Goal: Information Seeking & Learning: Check status

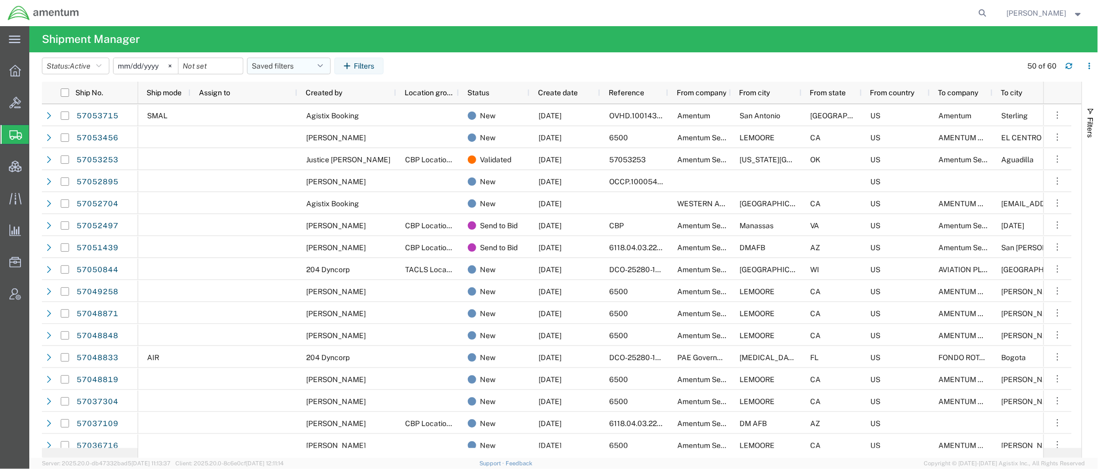
click at [276, 62] on button "Saved filters" at bounding box center [289, 66] width 84 height 17
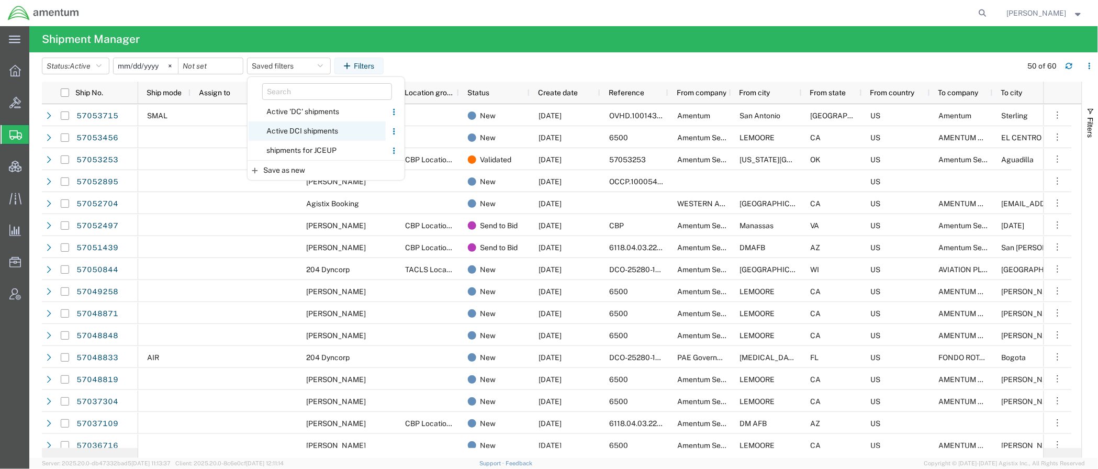
click at [301, 135] on span "Active DCI shipments" at bounding box center [317, 130] width 137 height 19
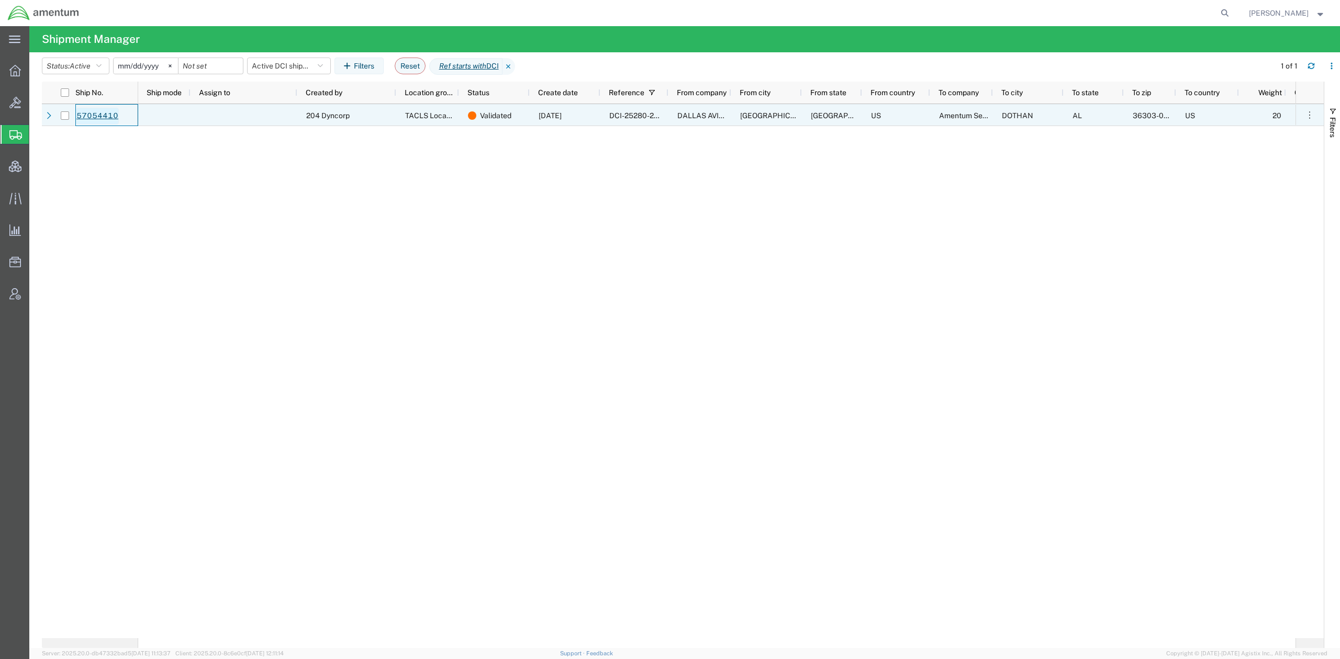
click at [91, 117] on link "57054410" at bounding box center [97, 116] width 43 height 17
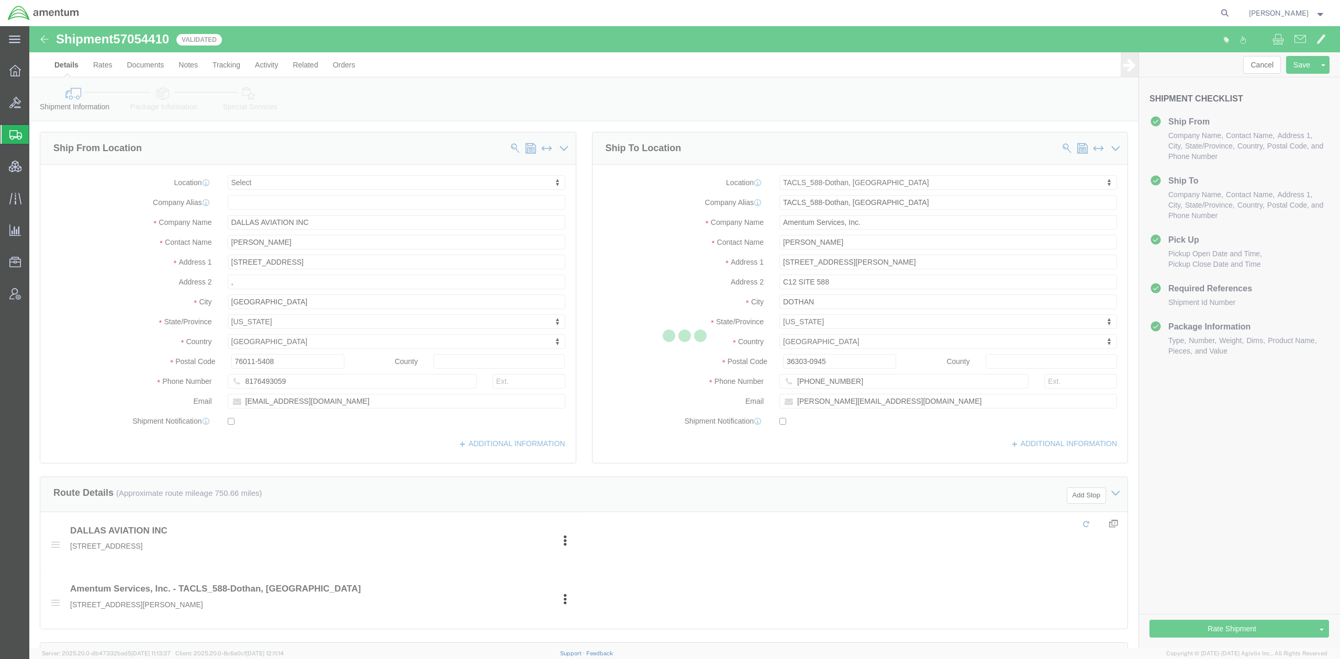
select select
select select "42706"
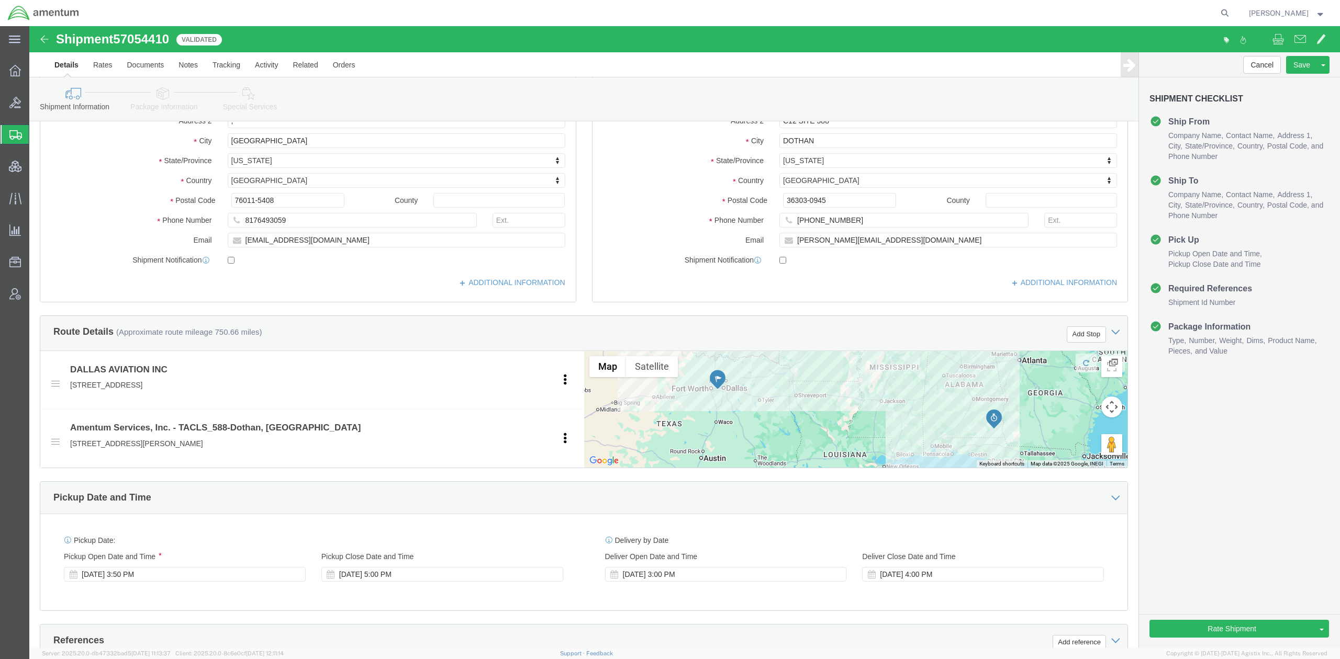
scroll to position [279, 0]
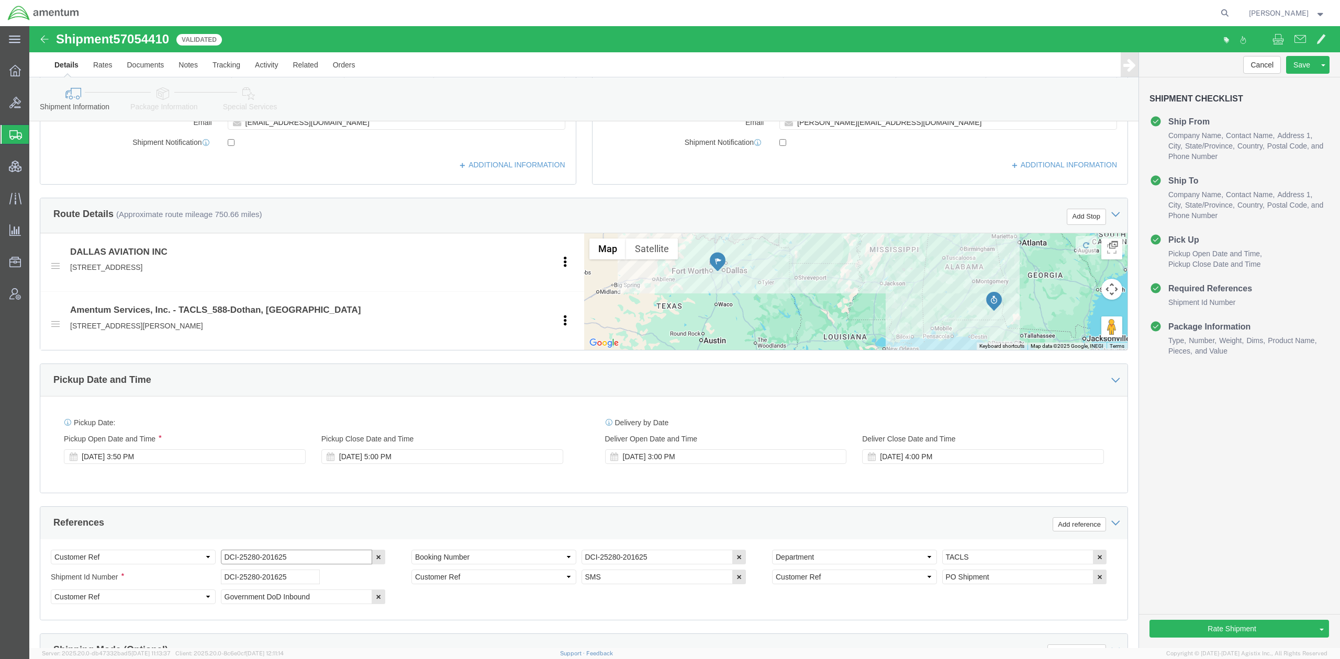
drag, startPoint x: 276, startPoint y: 537, endPoint x: 168, endPoint y: 537, distance: 107.8
click div "Select Account Type Activity ID Airline Appointment Number ASN Batch Request # …"
click button "Rate Shipment"
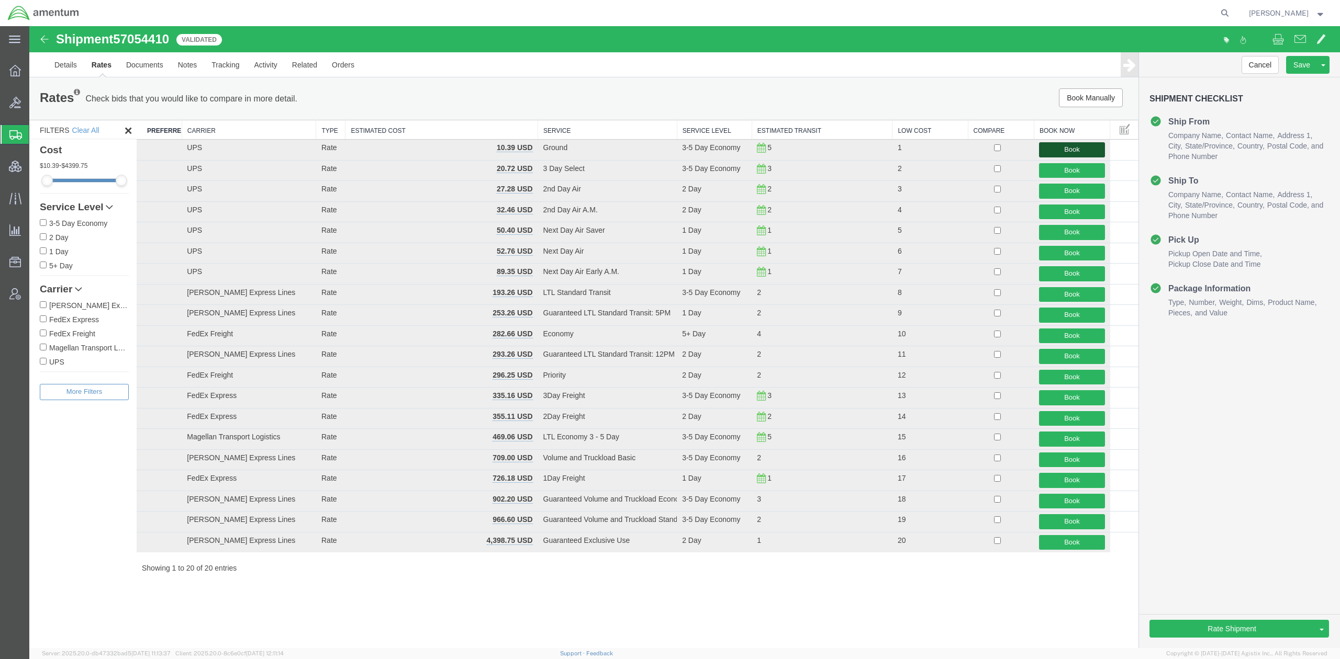
click at [1058, 153] on button "Book" at bounding box center [1071, 149] width 65 height 15
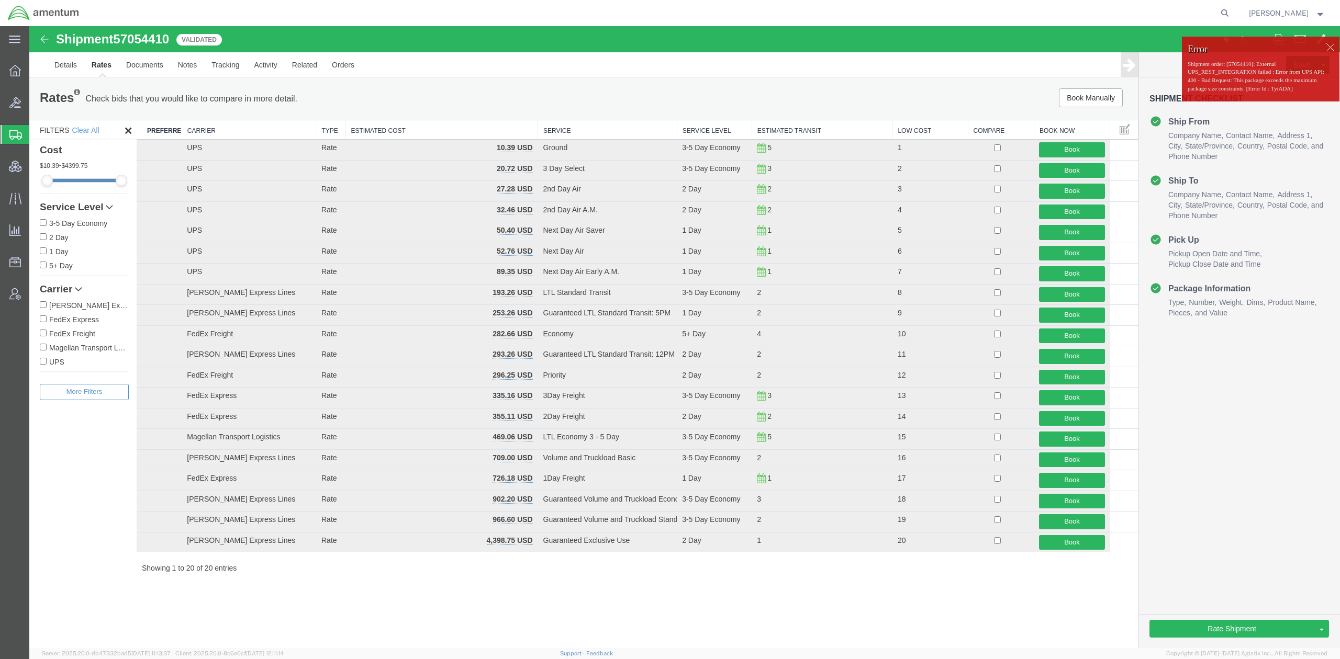
click at [1097, 44] on div at bounding box center [1330, 47] width 16 height 16
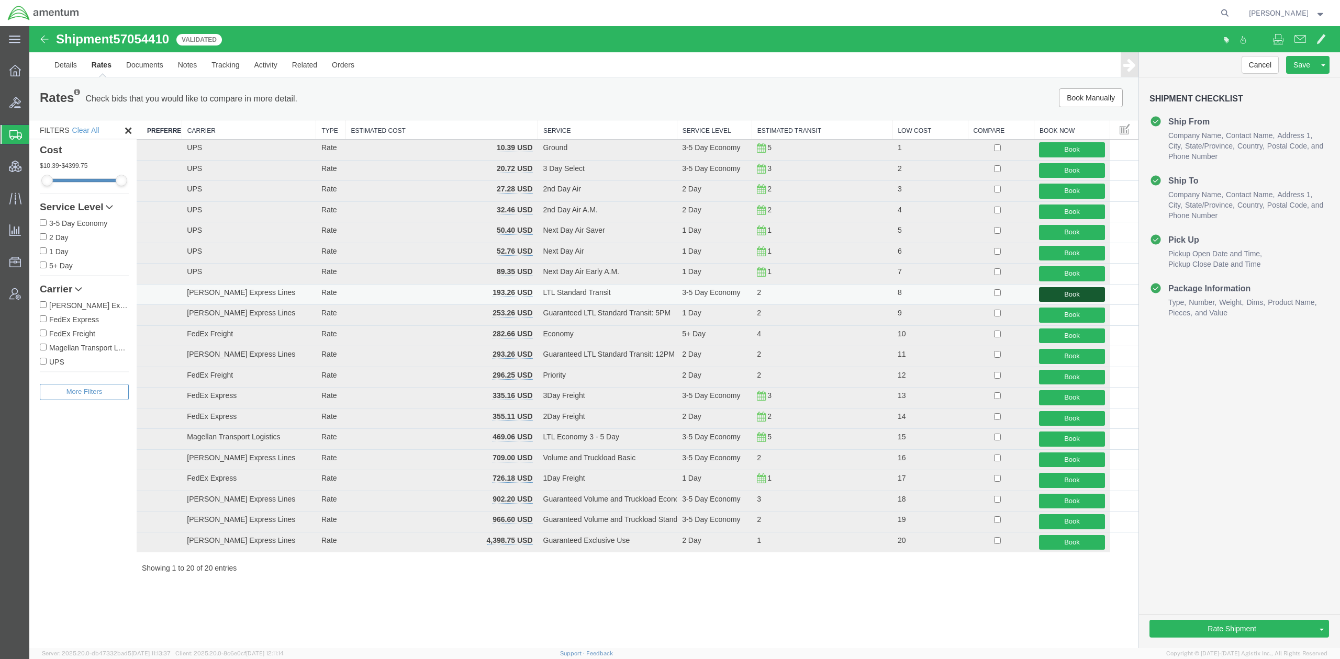
click at [1087, 297] on button "Book" at bounding box center [1071, 294] width 65 height 15
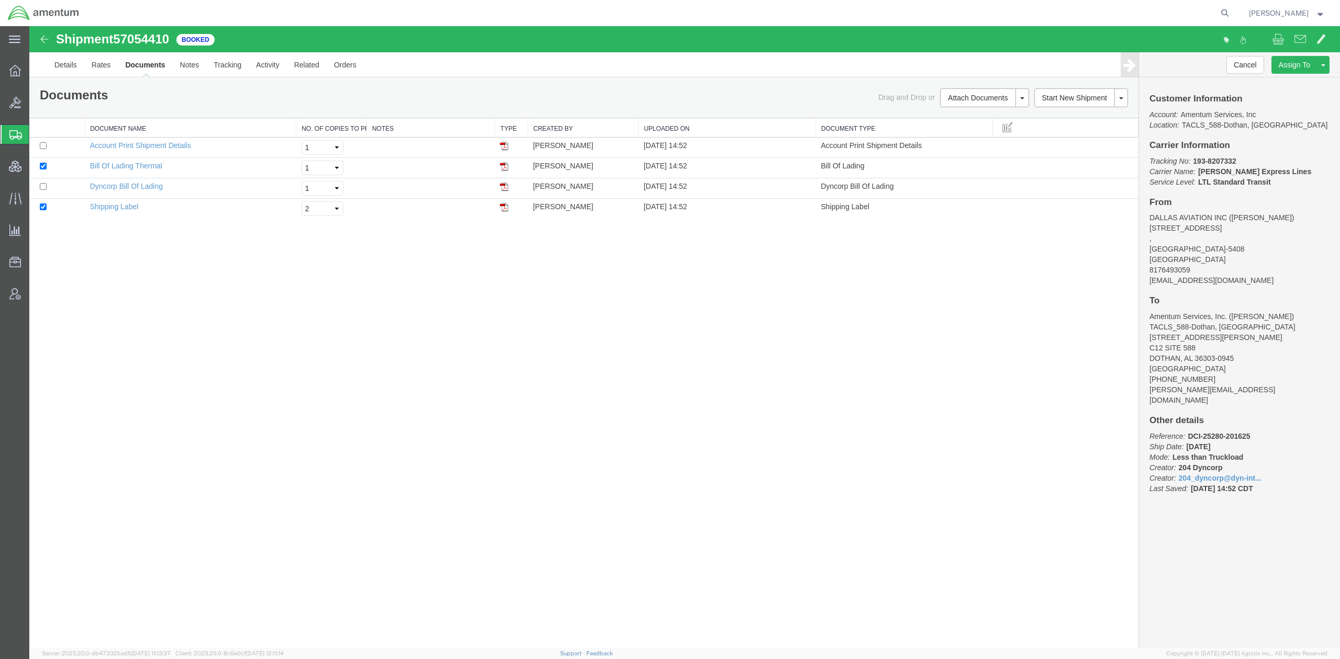
drag, startPoint x: 73, startPoint y: 140, endPoint x: 427, endPoint y: 15, distance: 375.2
click at [37, 140] on span "Shipments" at bounding box center [33, 134] width 8 height 21
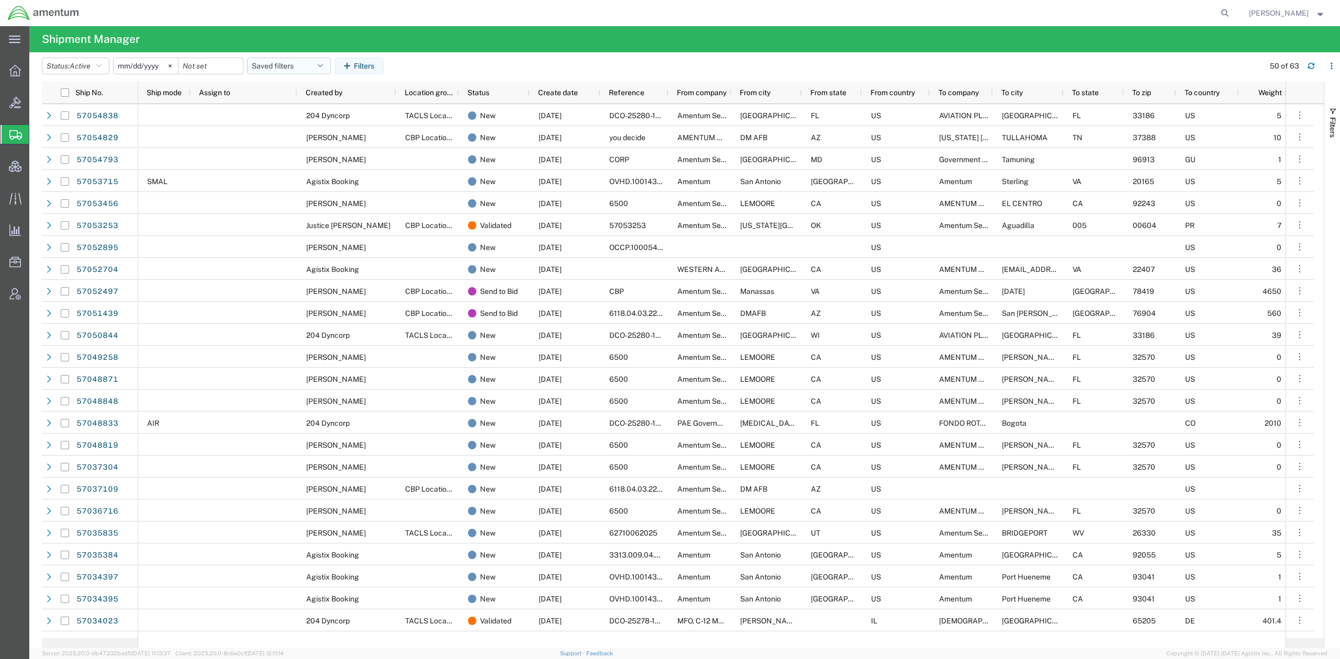
click at [269, 63] on button "Saved filters" at bounding box center [289, 66] width 84 height 17
click at [317, 132] on span "Active DCI shipments" at bounding box center [317, 130] width 137 height 19
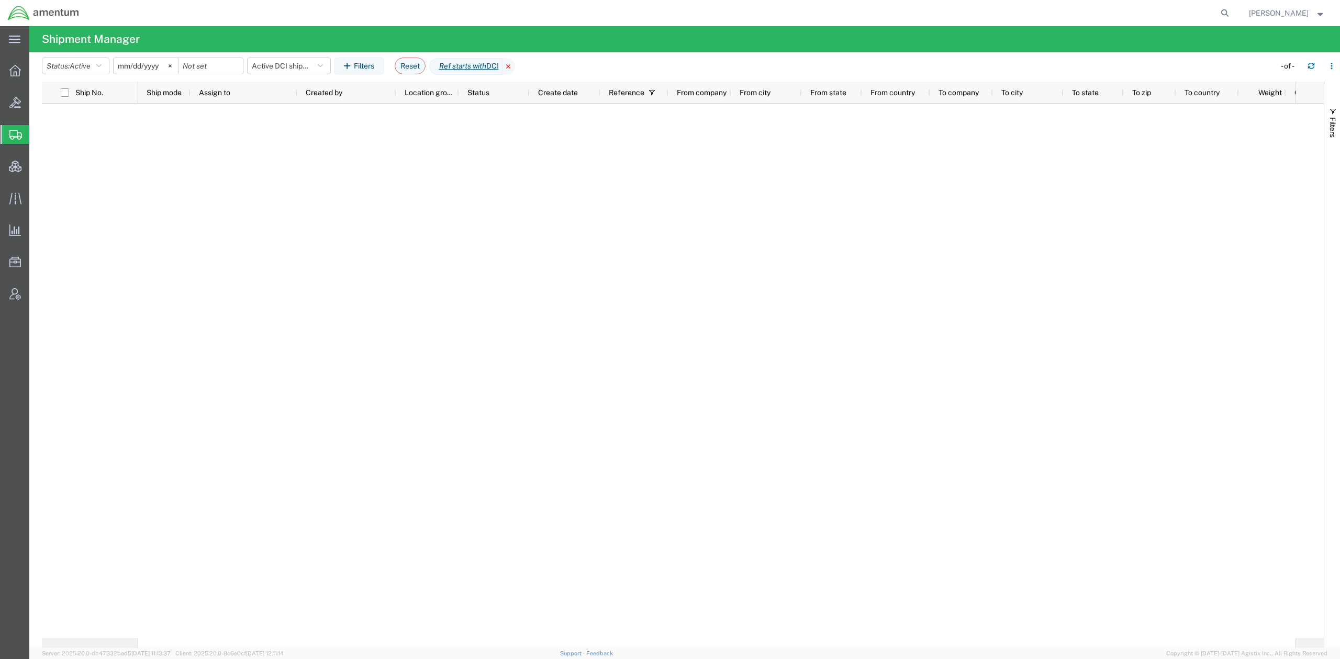
click at [515, 63] on icon at bounding box center [508, 66] width 13 height 17
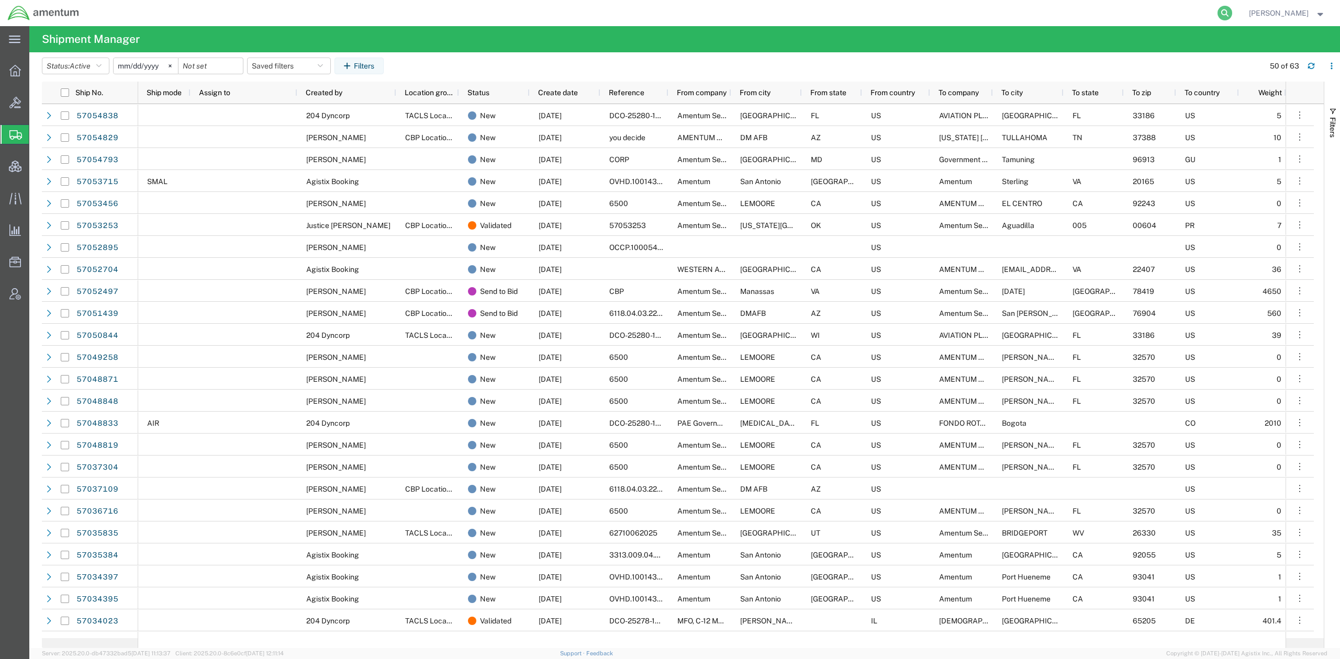
click at [1097, 11] on icon at bounding box center [1224, 13] width 15 height 15
paste input "56862294"
type input "56862294"
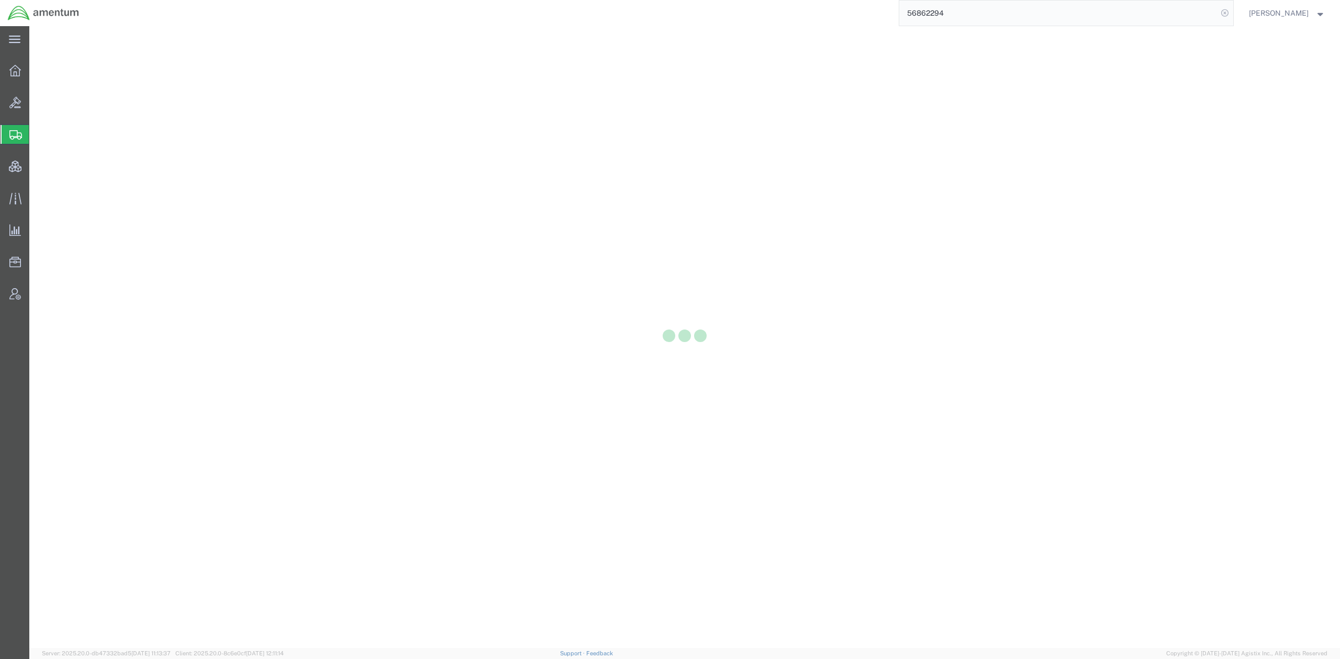
click at [1097, 13] on icon at bounding box center [1224, 13] width 15 height 15
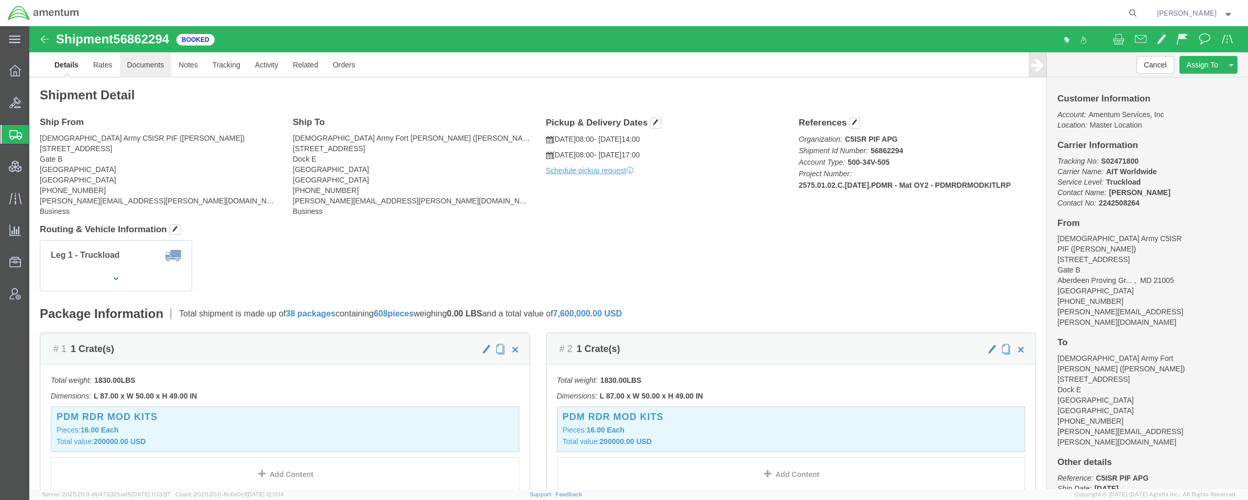
click link "Documents"
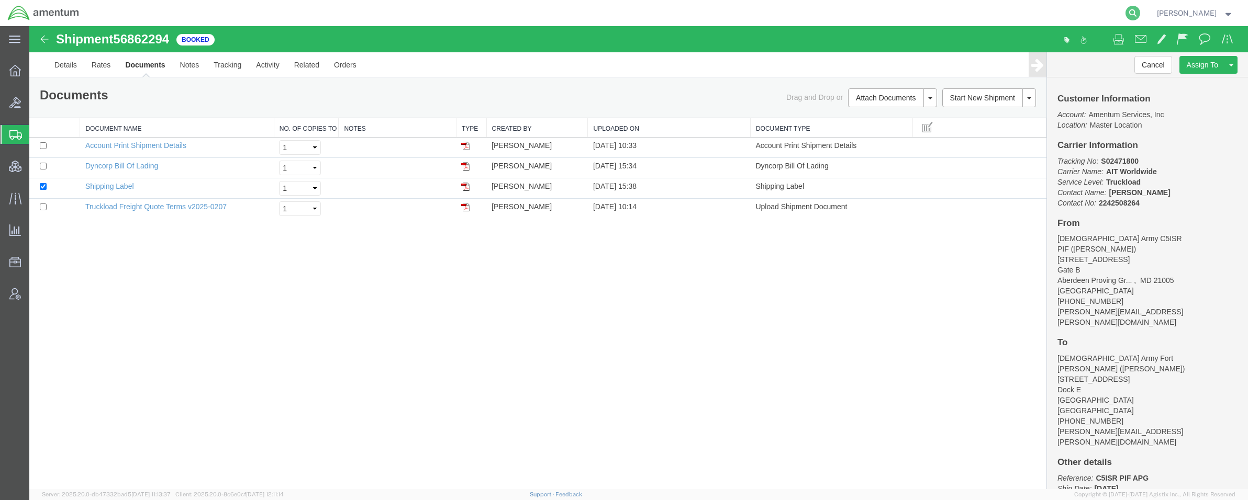
click at [1097, 15] on icon at bounding box center [1132, 13] width 15 height 15
type input "1110840824"
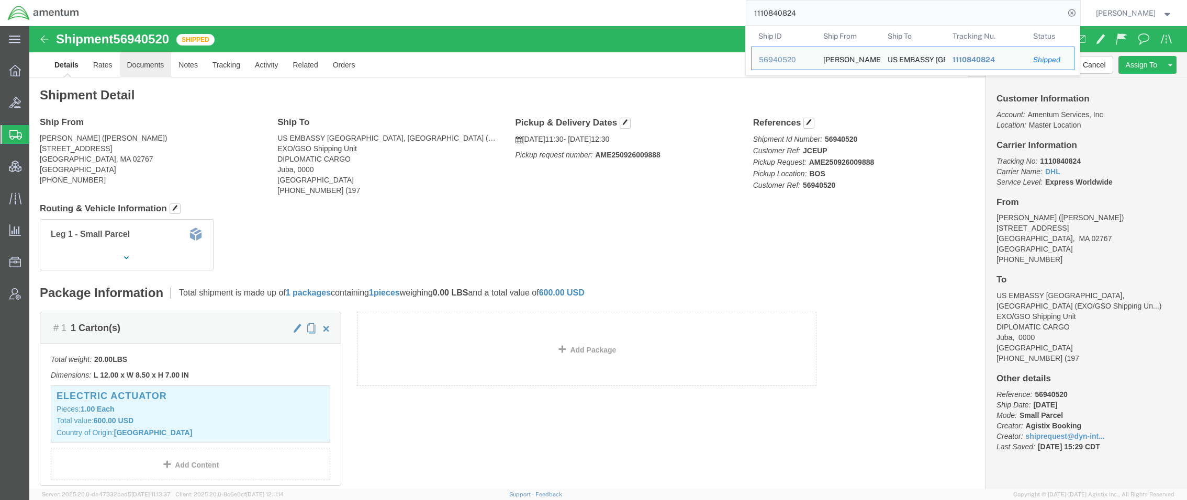
drag, startPoint x: 114, startPoint y: 33, endPoint x: 121, endPoint y: 40, distance: 9.6
click link "Documents"
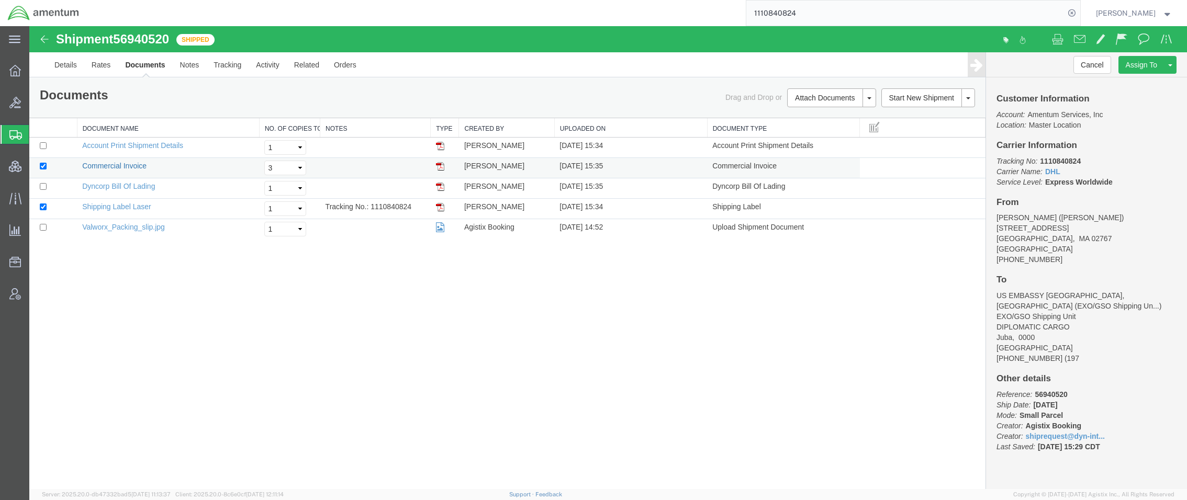
click at [143, 166] on link "Commercial Invoice" at bounding box center [114, 166] width 64 height 8
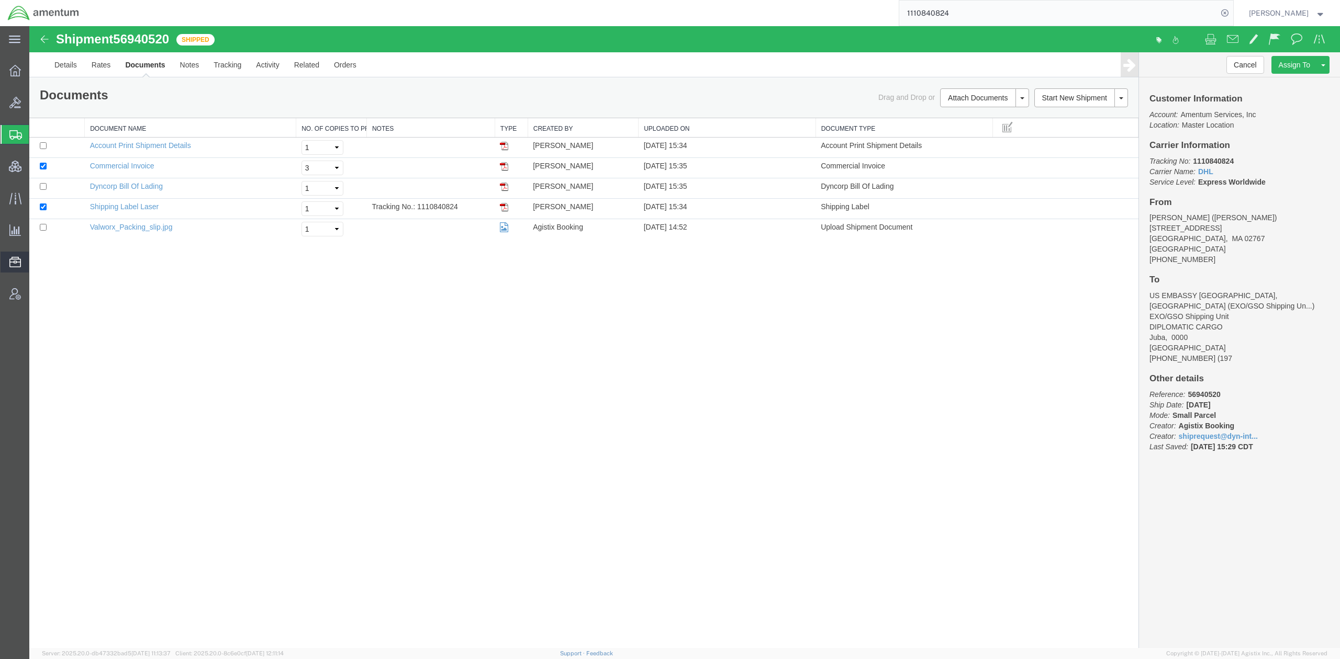
click at [36, 262] on span "Resources" at bounding box center [32, 262] width 7 height 21
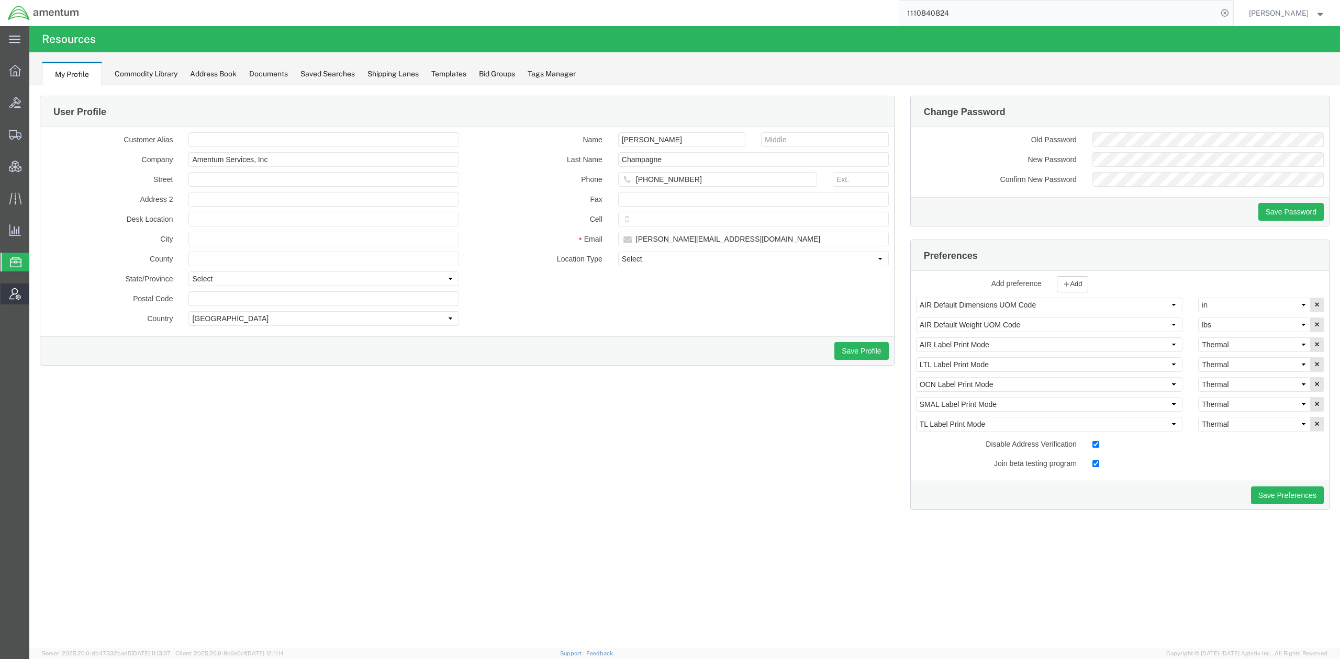
click at [36, 294] on span "Account Admin" at bounding box center [32, 294] width 7 height 21
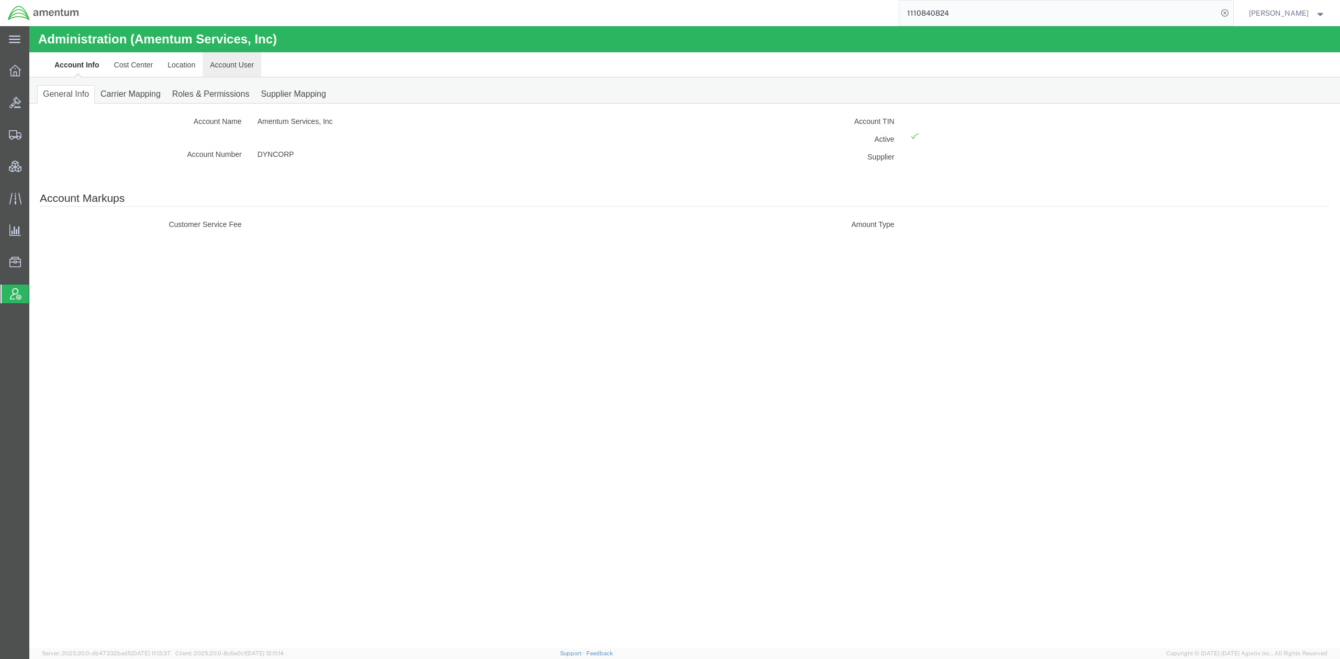
click at [229, 67] on link "Account User" at bounding box center [232, 64] width 59 height 25
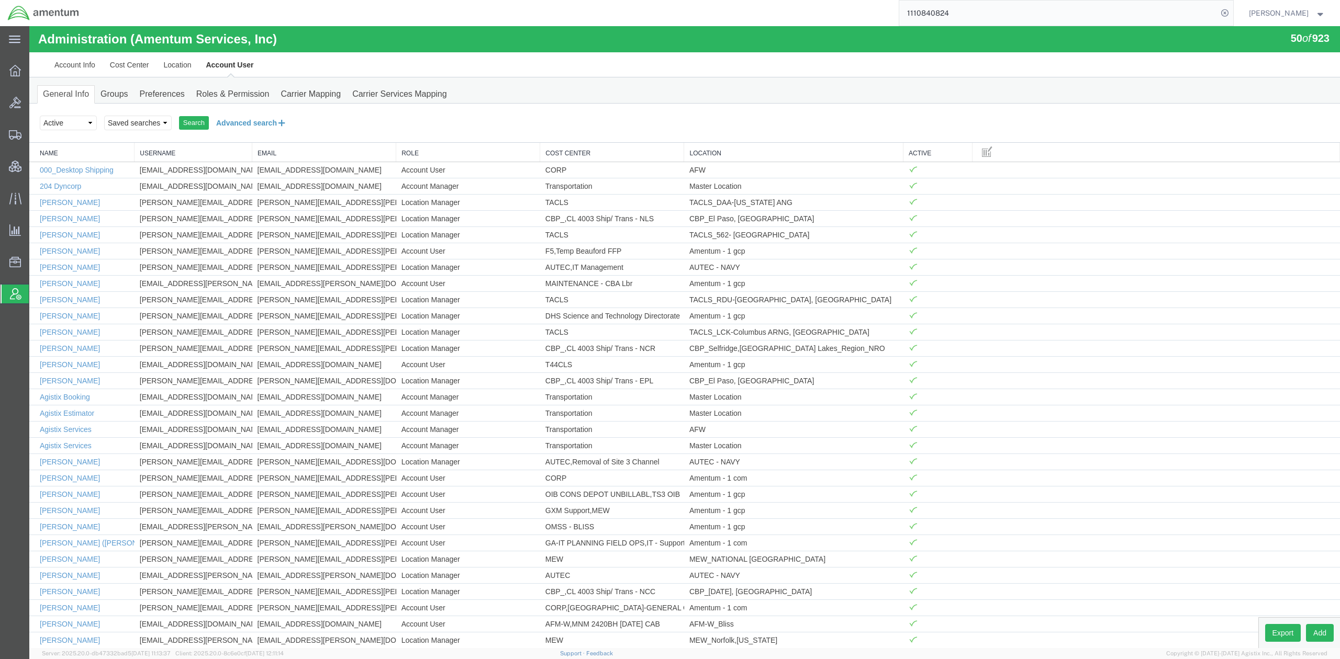
click at [266, 127] on button "Advanced search" at bounding box center [251, 123] width 85 height 18
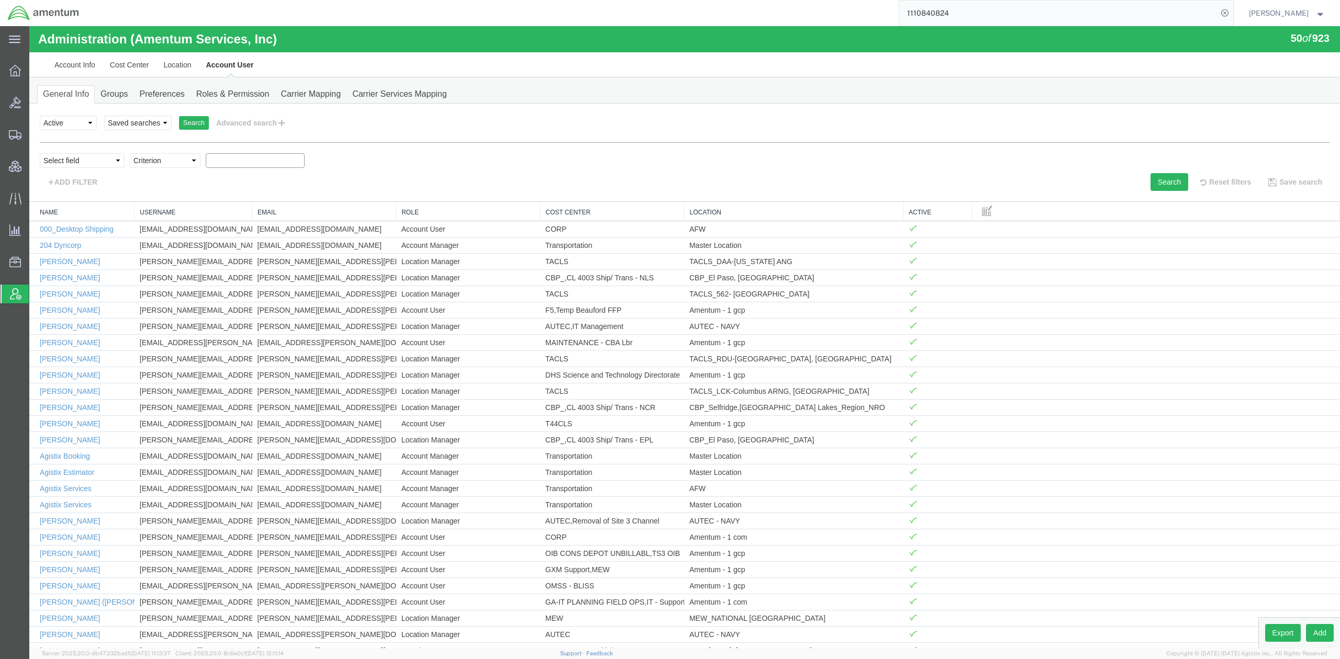
click at [254, 162] on input "text" at bounding box center [255, 160] width 99 height 15
type input "huh"
click at [1097, 182] on button "Search" at bounding box center [1169, 182] width 38 height 18
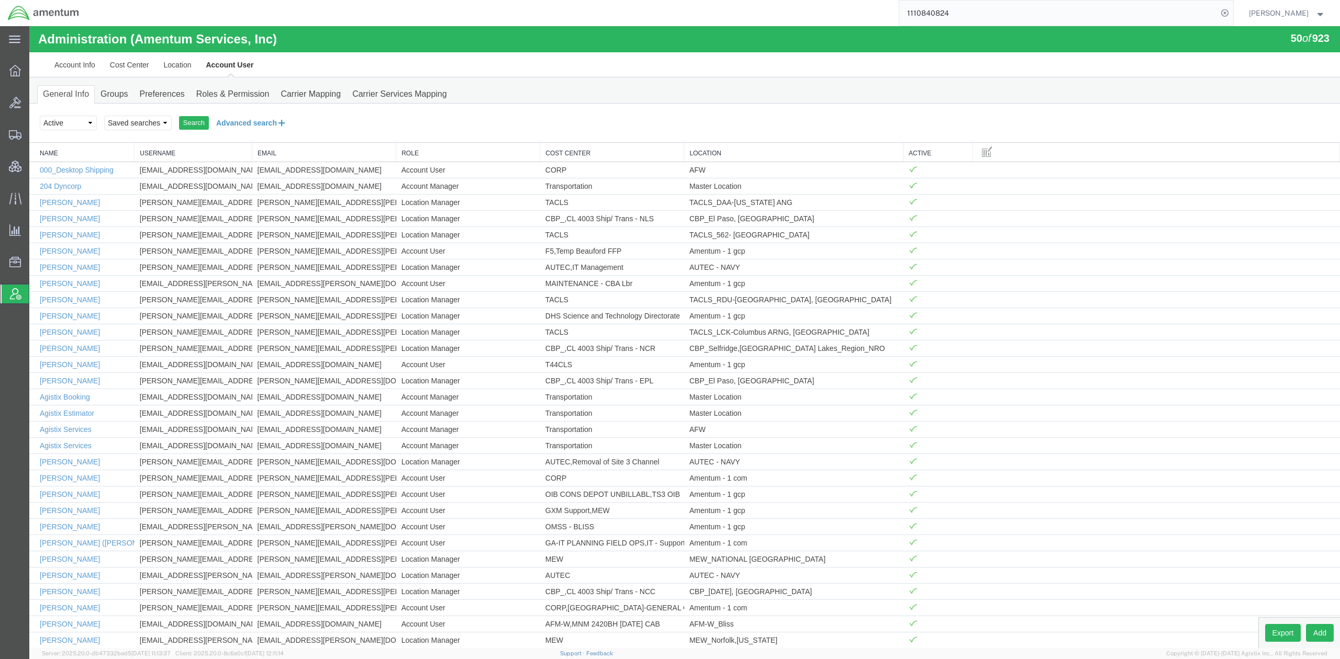
click at [264, 126] on button "Advanced search" at bounding box center [251, 123] width 85 height 18
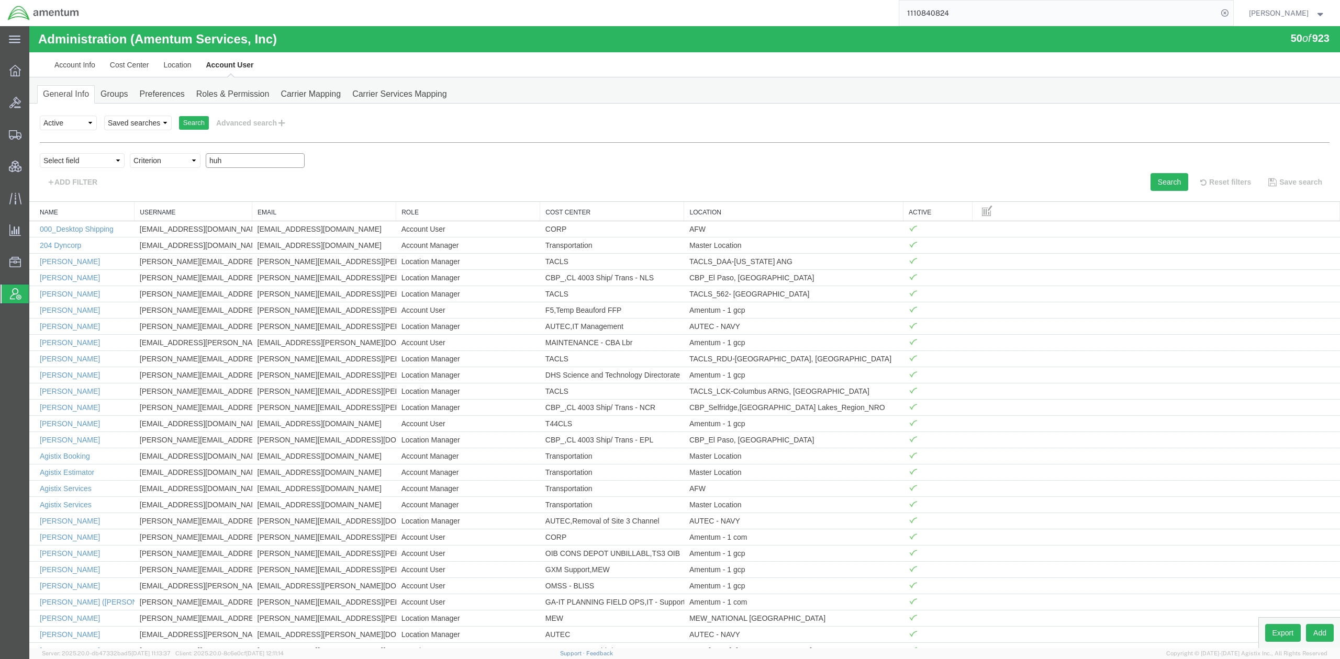
click at [231, 165] on input "huh" at bounding box center [255, 160] width 99 height 15
click at [96, 161] on select "Select field Cost Center Email Location Name Role Username" at bounding box center [82, 160] width 85 height 15
select select "personName"
click at [40, 153] on select "Select field Cost Center Email Location Name Role Username" at bounding box center [82, 160] width 85 height 15
click at [162, 165] on select "Criterion contains does not contain is is blank is not blank starts with" at bounding box center [165, 160] width 71 height 15
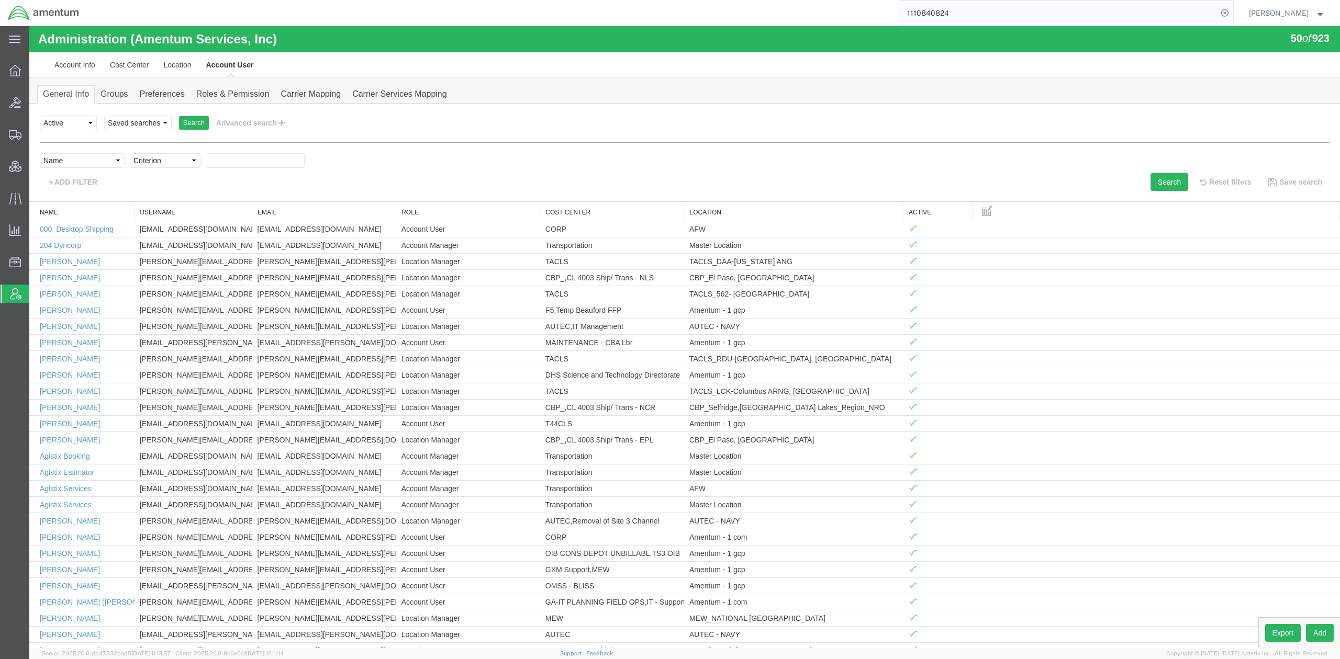
select select "contains"
click at [130, 153] on select "Criterion contains does not contain is is blank is not blank starts with" at bounding box center [165, 160] width 71 height 15
click at [221, 157] on input "text" at bounding box center [255, 160] width 99 height 15
type input "huh"
click at [1097, 189] on button "Search" at bounding box center [1169, 182] width 38 height 18
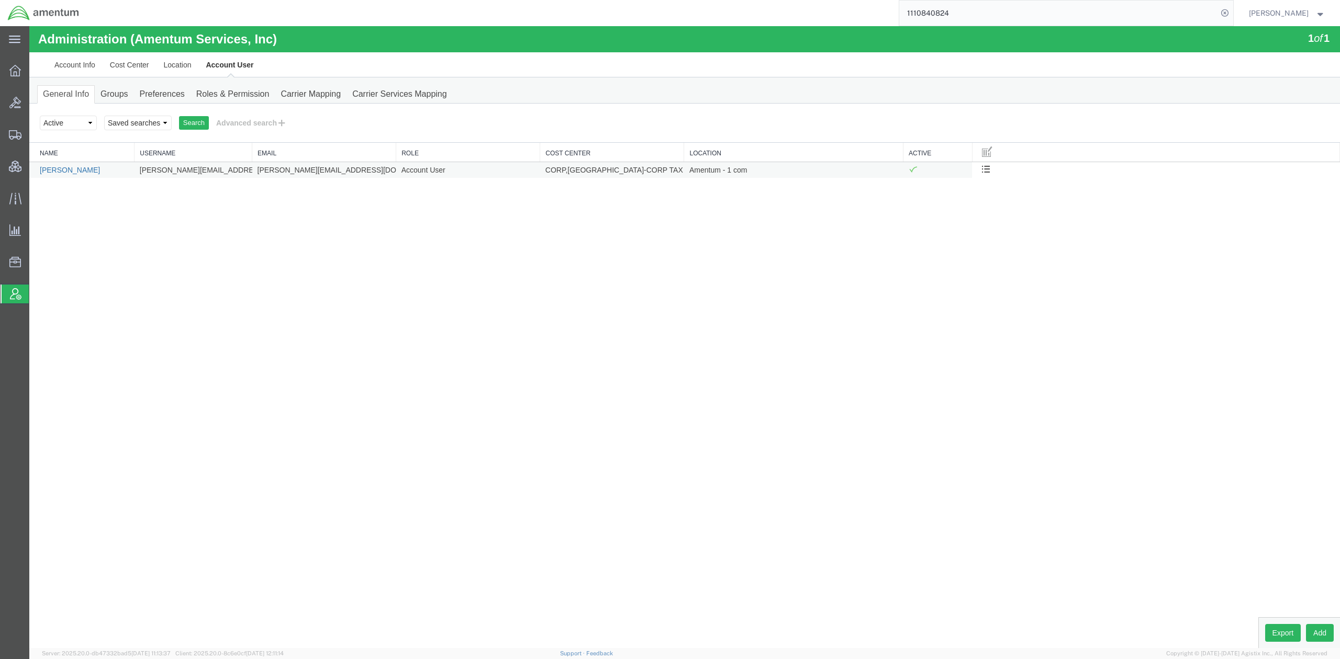
click at [49, 170] on link "[PERSON_NAME]" at bounding box center [70, 170] width 60 height 8
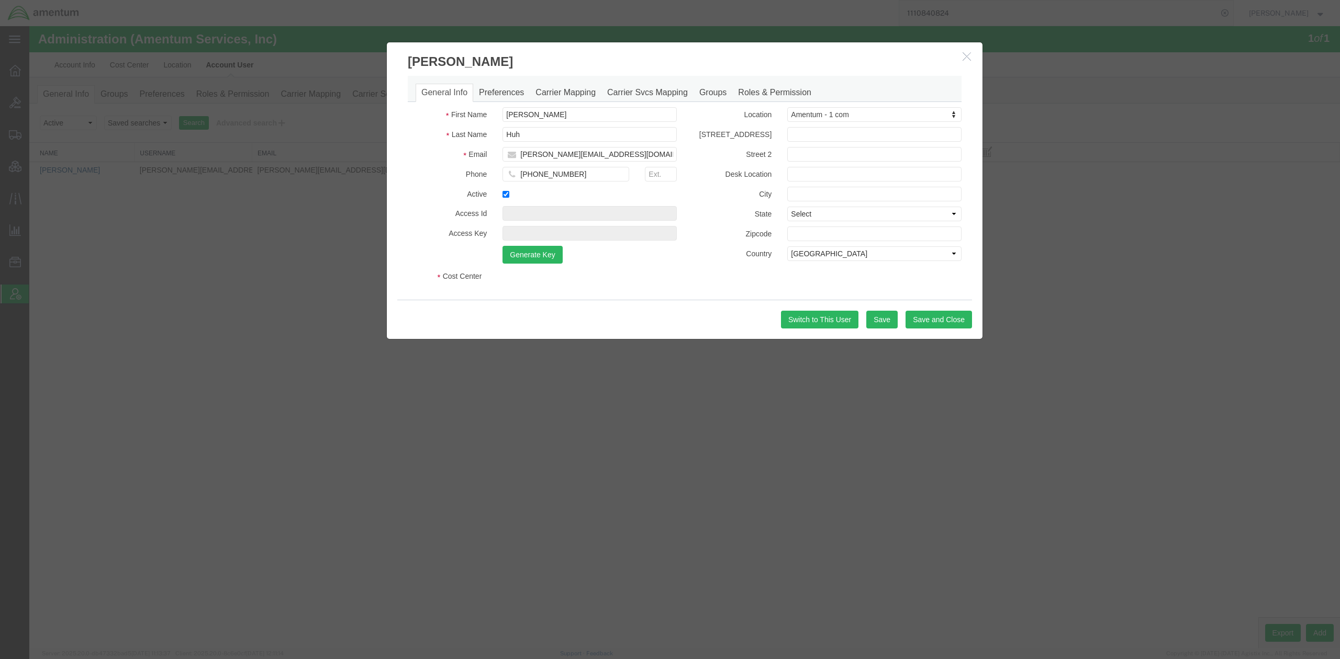
select select "COSTCENTER"
select select "DEPARTMENT"
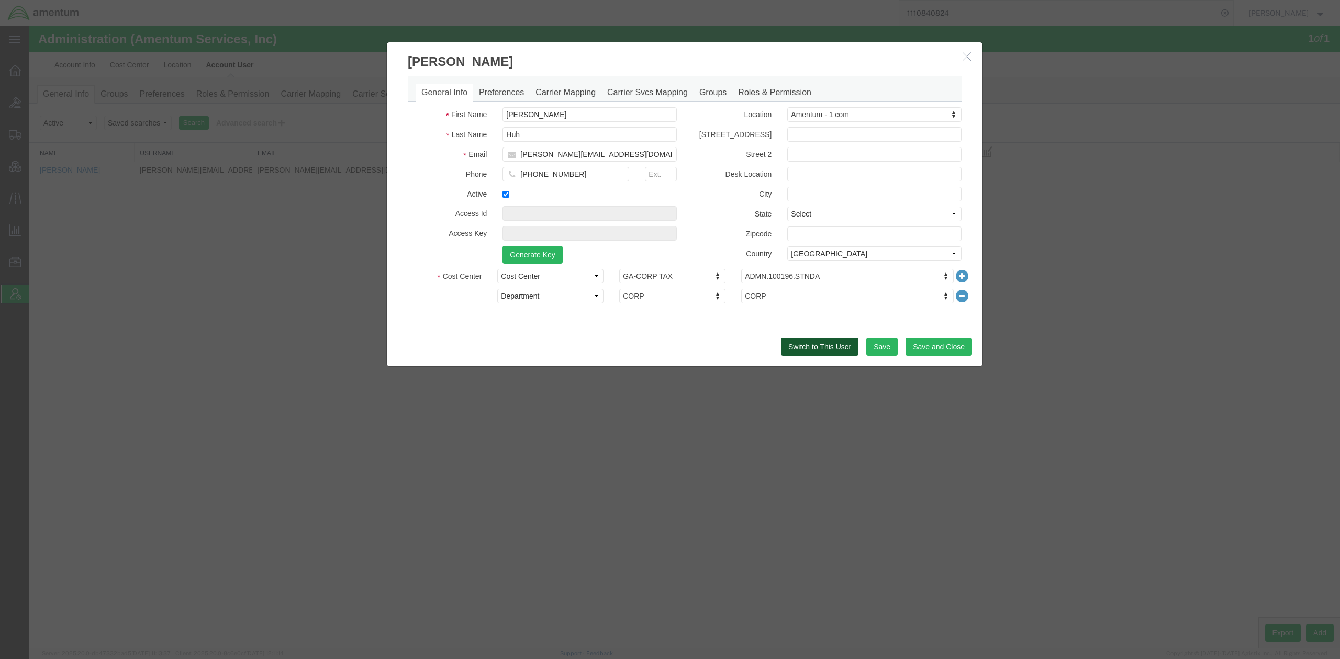
click at [811, 346] on button "Switch to This User" at bounding box center [819, 347] width 77 height 18
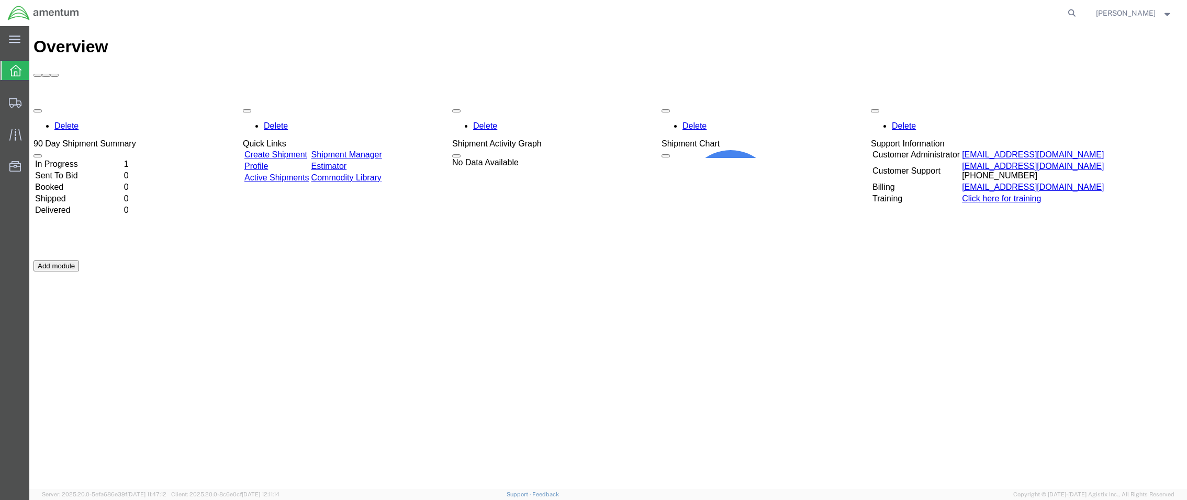
click at [490, 356] on div "Delete 90 Day Shipment Summary In Progress 1 Sent To Bid 0 Booked 0 Shipped 0 D…" at bounding box center [607, 261] width 1149 height 314
click at [1151, 17] on span "[PERSON_NAME]" at bounding box center [1126, 13] width 60 height 12
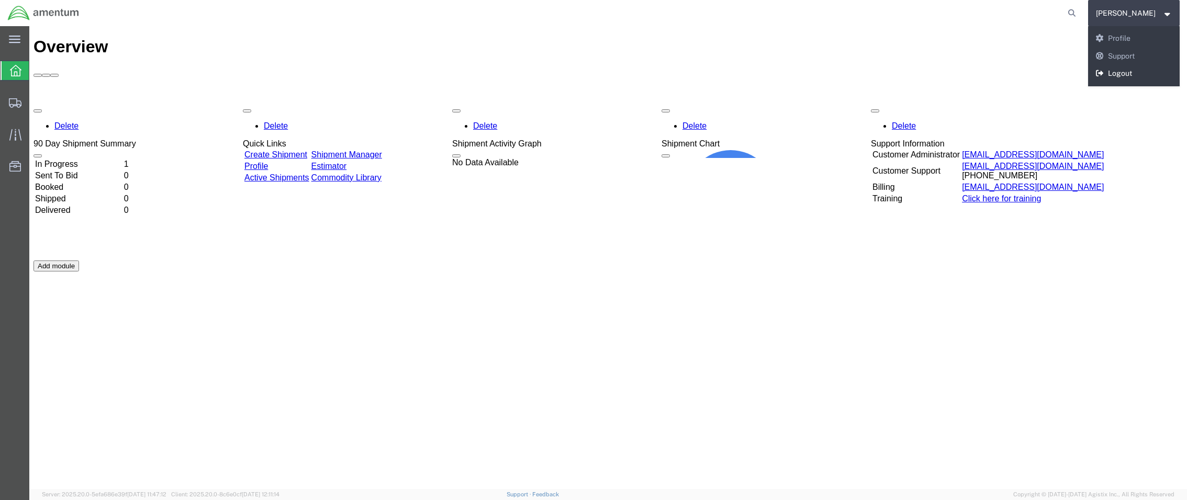
click at [1140, 78] on link "Logout" at bounding box center [1134, 74] width 92 height 18
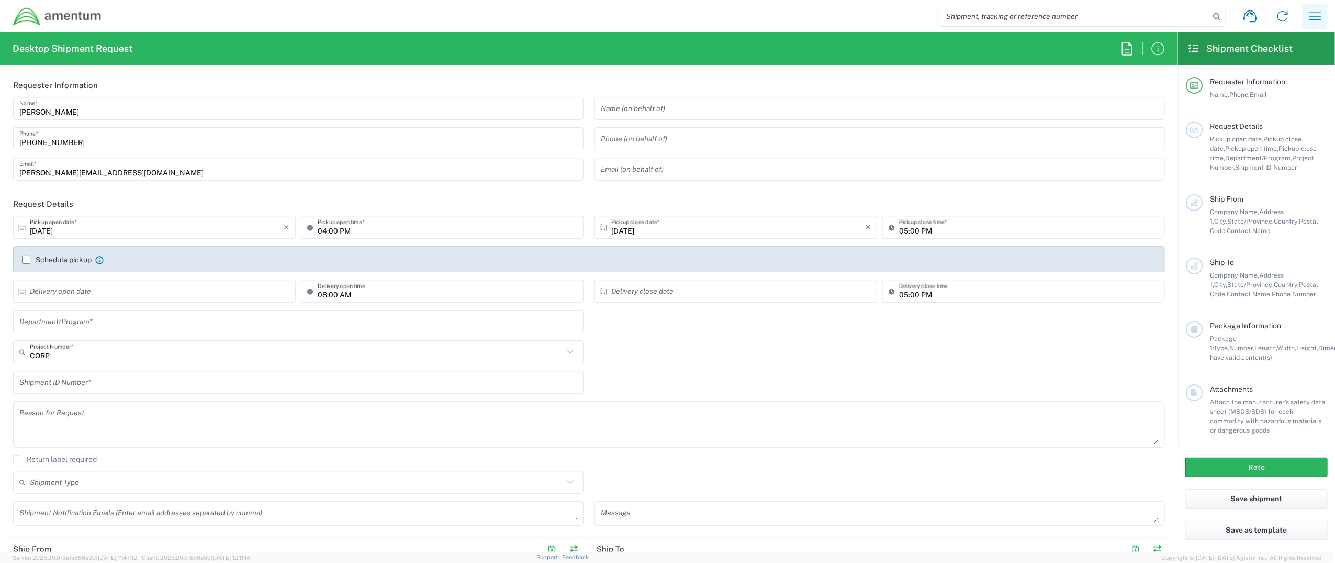
click at [1308, 14] on icon "button" at bounding box center [1315, 16] width 17 height 17
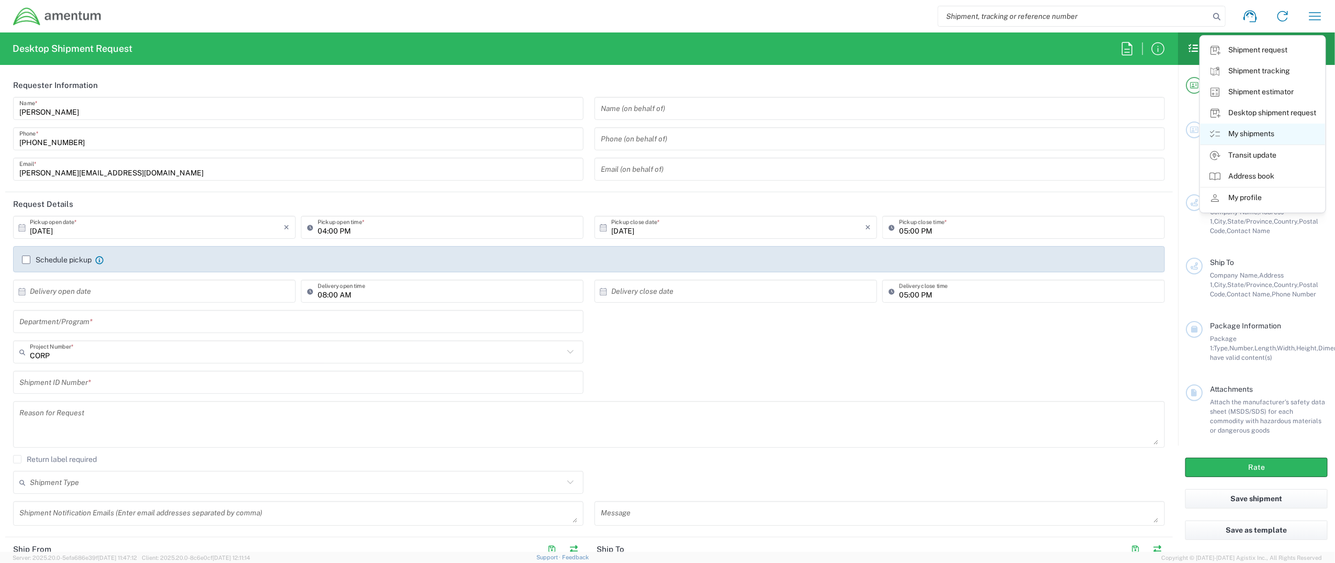
click at [1268, 129] on link "My shipments" at bounding box center [1262, 133] width 125 height 21
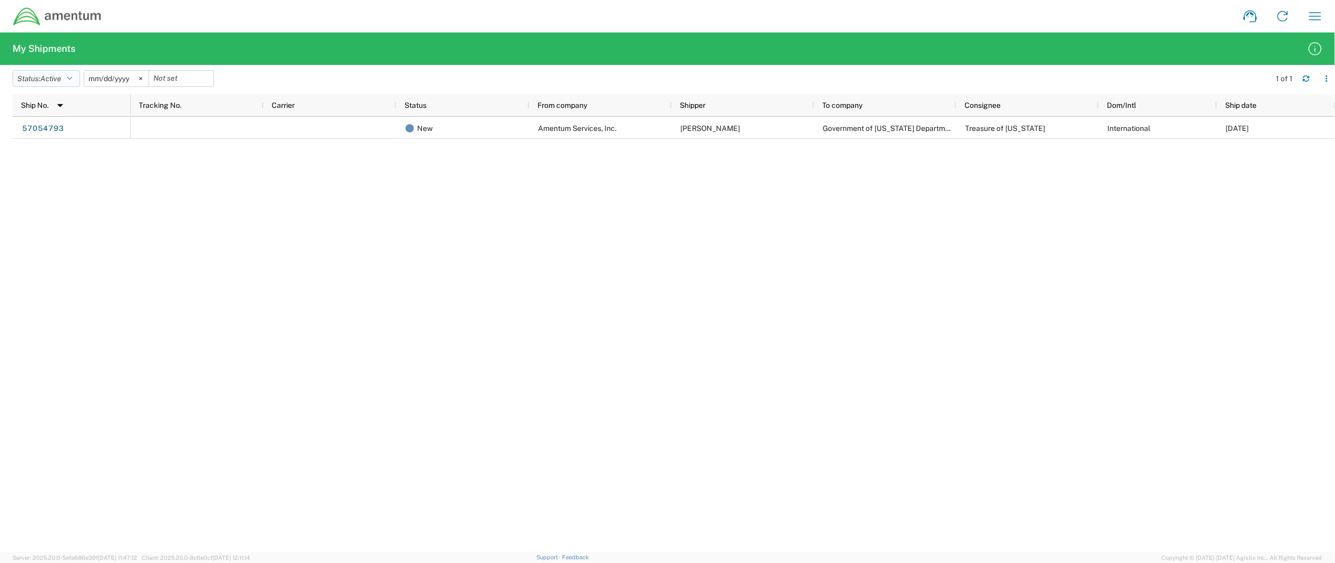
click at [61, 78] on span "Active" at bounding box center [50, 78] width 21 height 8
click at [53, 133] on span "All" at bounding box center [74, 134] width 122 height 16
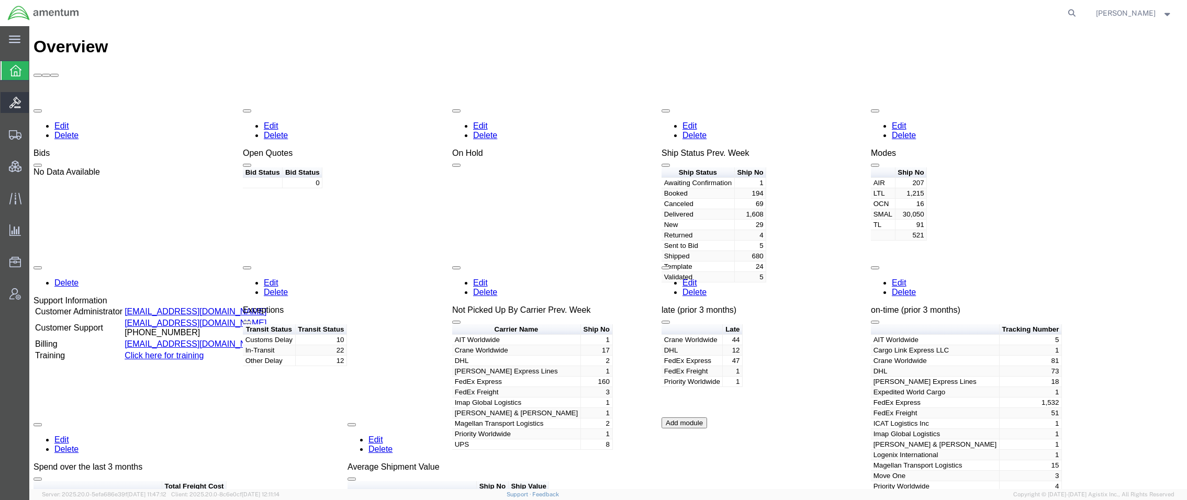
click at [36, 103] on span "Bids" at bounding box center [32, 102] width 7 height 21
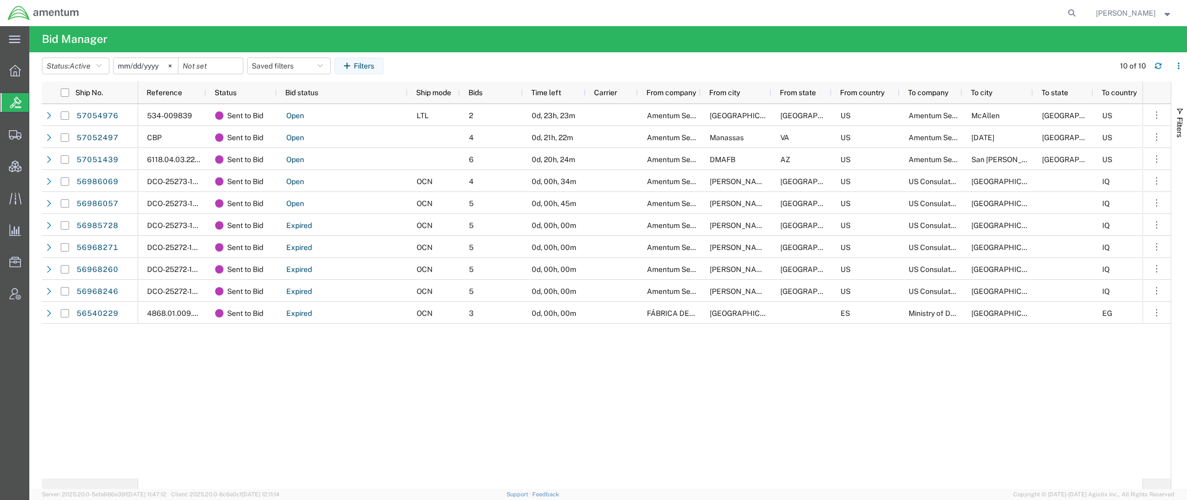
click at [379, 447] on div "534-009839 Sent to Bid Open LTL 2 0d, 23h, 23m Amentum Services, Inc El Paso TX…" at bounding box center [640, 291] width 1004 height 375
click at [1066, 13] on icon at bounding box center [1071, 13] width 15 height 15
paste input "56779001"
type input "56779001"
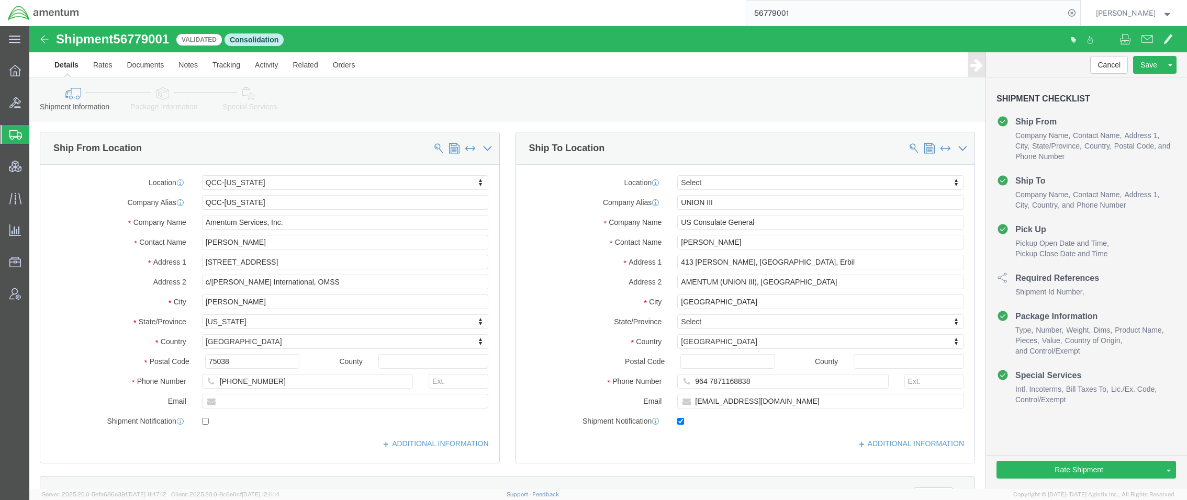
select select "42668"
select select
click button "Rate Shipment"
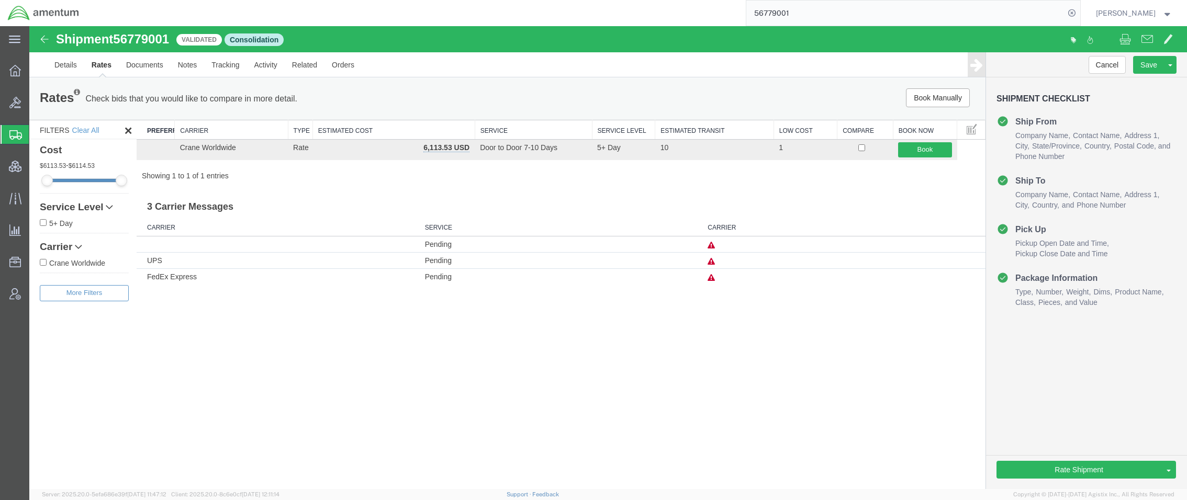
click at [415, 389] on div "Shipment 56779001 1 of 1 Validated Consolidation Details Rates Documents Notes …" at bounding box center [608, 257] width 1158 height 463
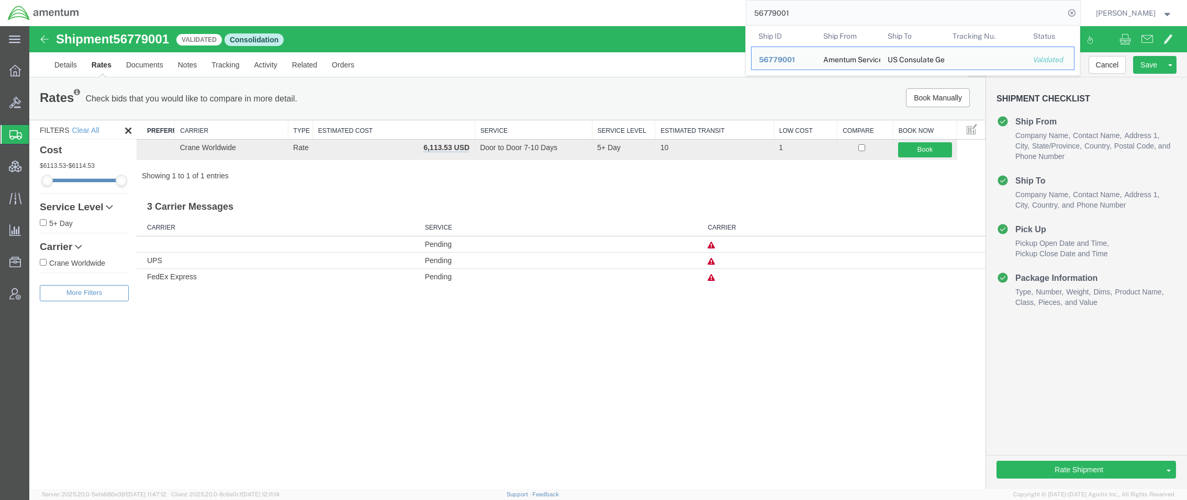
drag, startPoint x: 799, startPoint y: 13, endPoint x: 625, endPoint y: 5, distance: 173.9
click at [625, 5] on div "56779001 Ship ID Ship From Ship To Tracking Nu. Status Ship ID 56779001 Ship Fr…" at bounding box center [583, 13] width 993 height 26
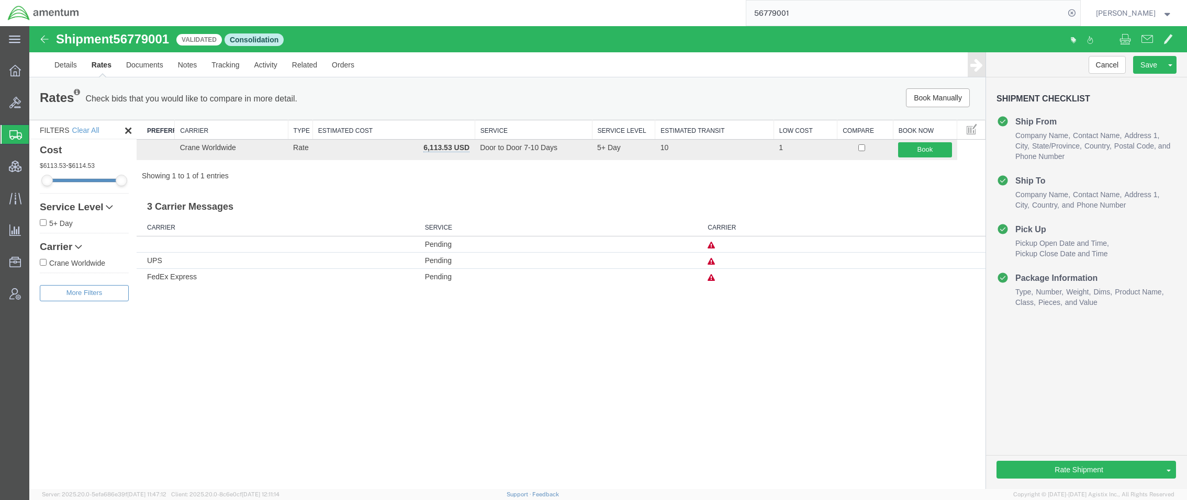
paste input "8278"
type input "56778278"
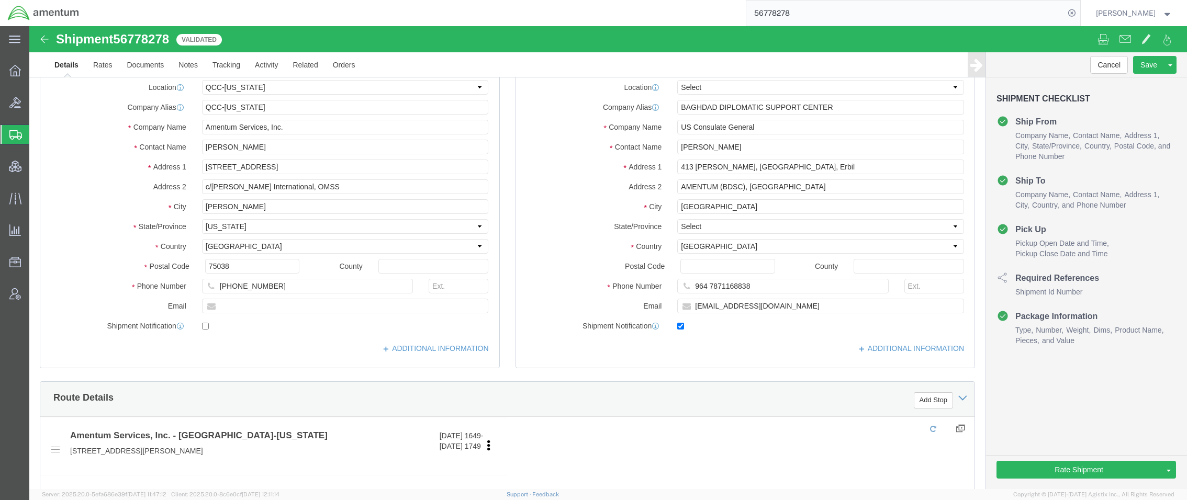
select select "42668"
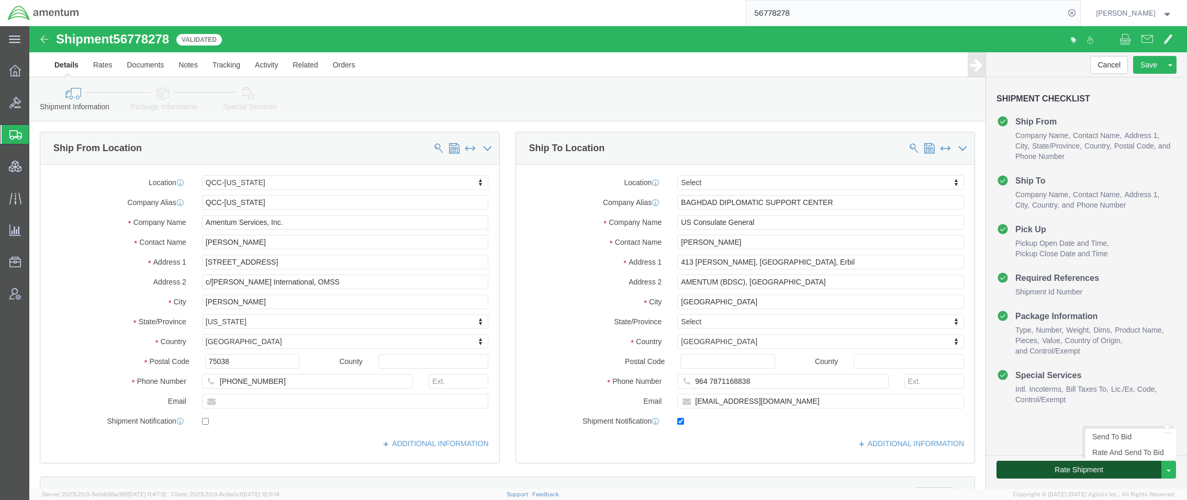
click button "Rate Shipment"
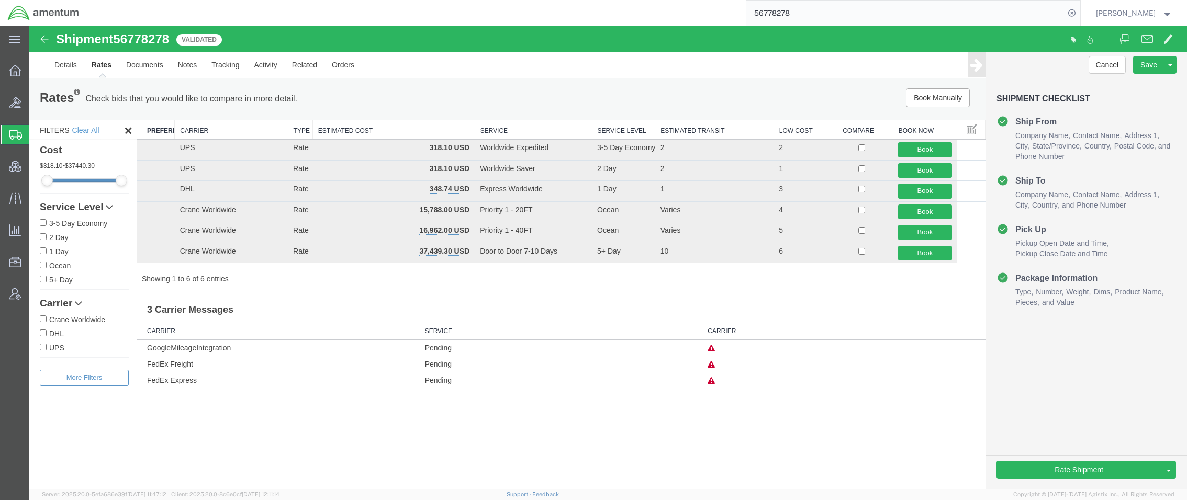
click at [429, 448] on div "Shipment 56778278 6 of 6 Validated Details Rates Documents Notes Tracking Activ…" at bounding box center [608, 257] width 1158 height 463
click at [37, 131] on span "Shipments" at bounding box center [33, 134] width 8 height 21
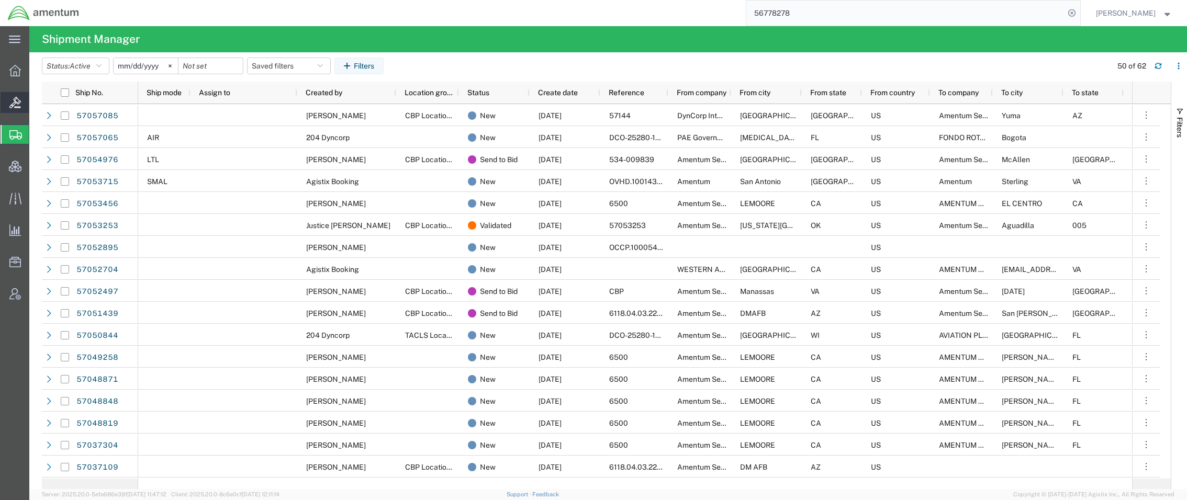
click at [36, 105] on span "Bids" at bounding box center [32, 102] width 7 height 21
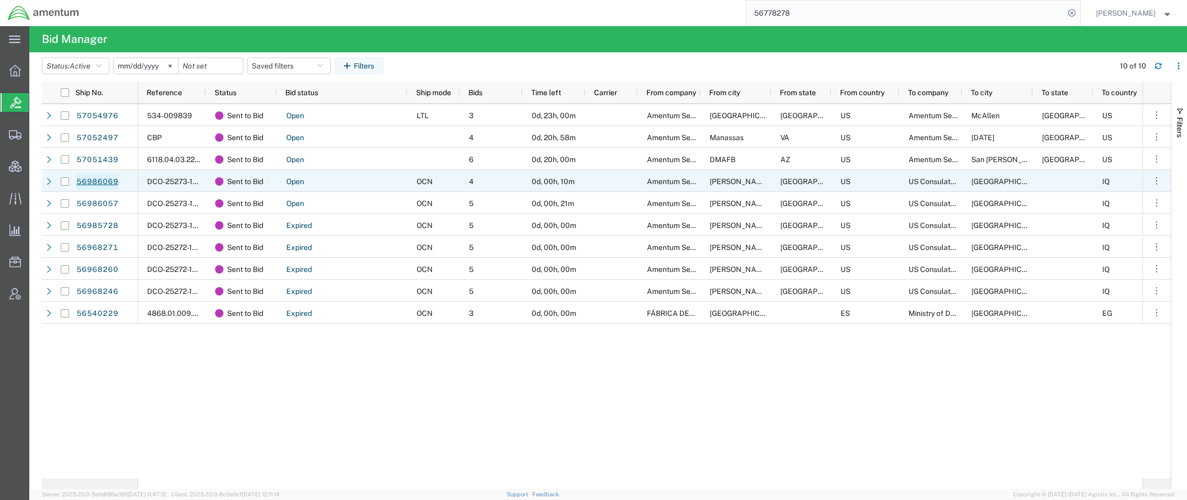
click at [107, 182] on link "56986069" at bounding box center [97, 182] width 43 height 17
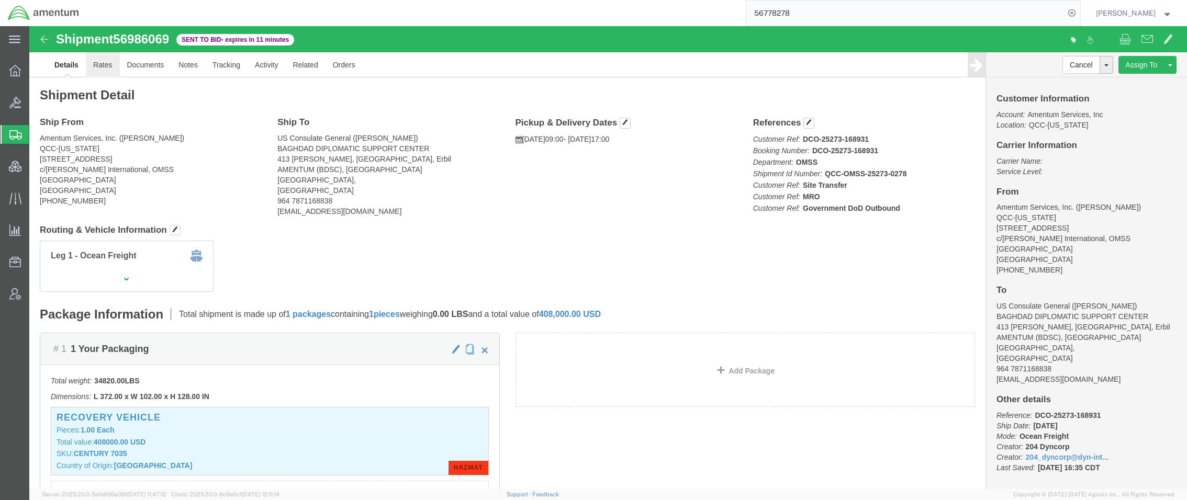
click link "Rates"
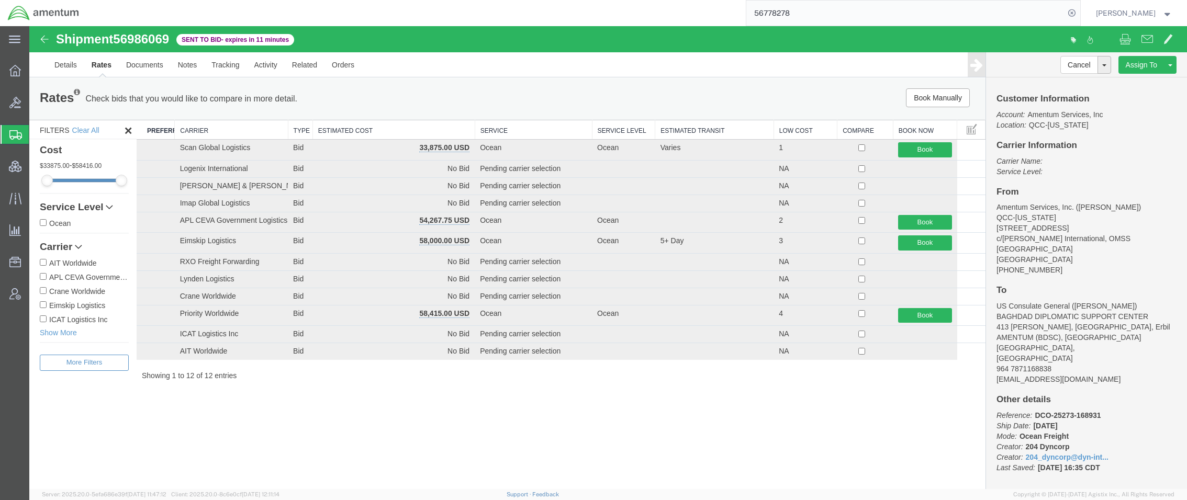
click at [445, 126] on th "Estimated Cost" at bounding box center [393, 129] width 162 height 19
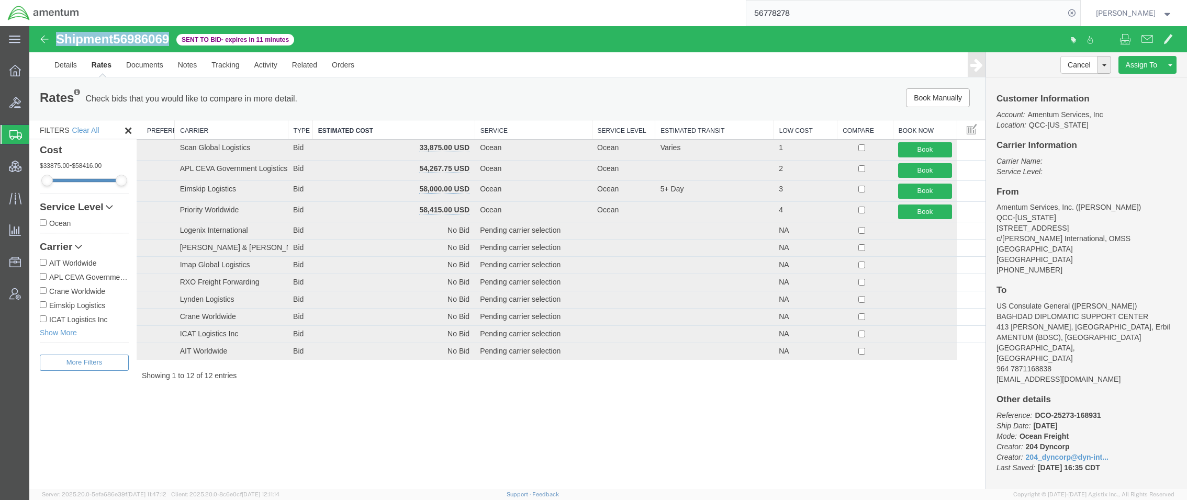
drag, startPoint x: 174, startPoint y: 44, endPoint x: 55, endPoint y: 39, distance: 119.4
click at [55, 39] on div "Shipment 56986069 12 of 12 Sent to Bid - expires in 11 minutes" at bounding box center [319, 42] width 578 height 20
copy h1 "Shipment 56986069"
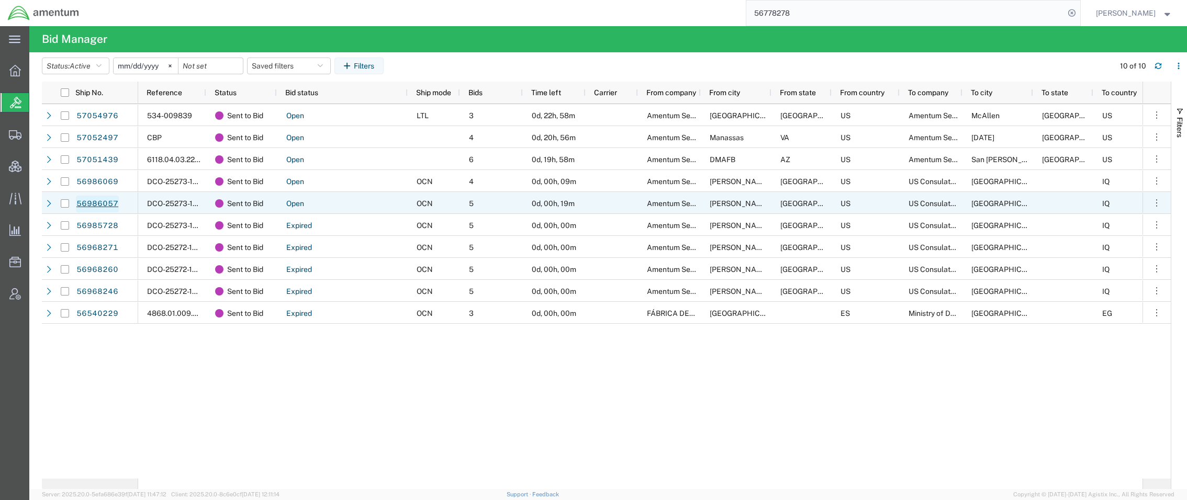
click at [91, 201] on link "56986057" at bounding box center [97, 204] width 43 height 17
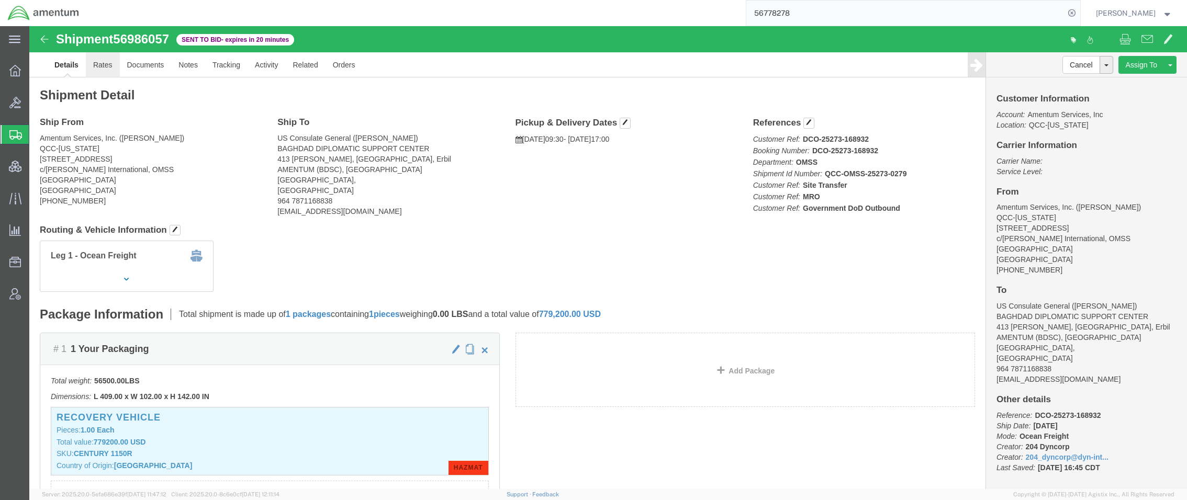
click link "Rates"
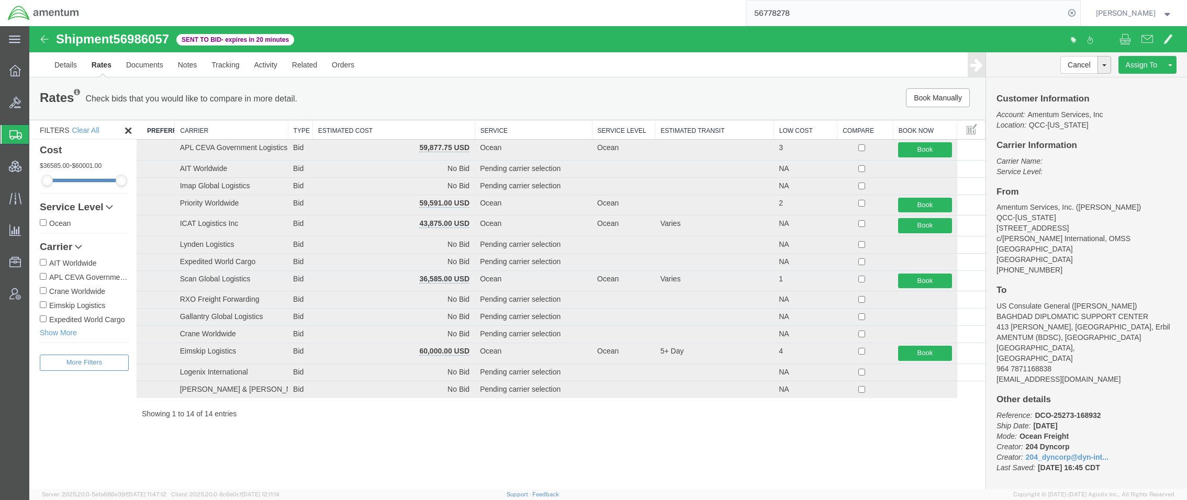
click at [252, 132] on th "Carrier" at bounding box center [231, 129] width 113 height 19
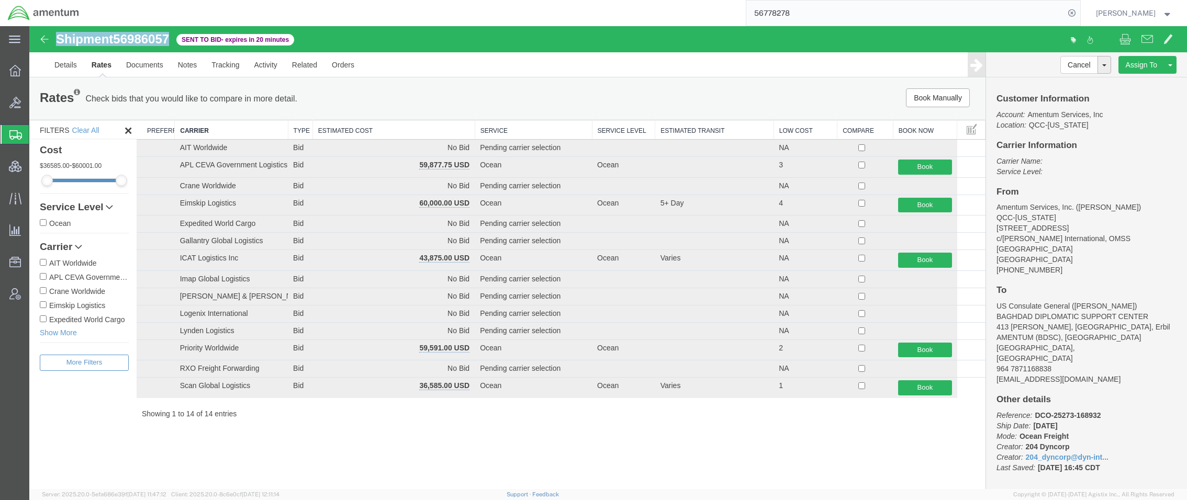
drag, startPoint x: 175, startPoint y: 41, endPoint x: 55, endPoint y: 42, distance: 119.8
click at [55, 42] on div "Shipment 56986057 14 of 14 Sent to Bid - expires in 20 minutes" at bounding box center [319, 42] width 578 height 20
copy h1 "Shipment 56986057"
drag, startPoint x: 295, startPoint y: 40, endPoint x: 225, endPoint y: 43, distance: 70.2
click at [225, 43] on span "Sent to Bid - expires in 20 minutes" at bounding box center [235, 40] width 118 height 12
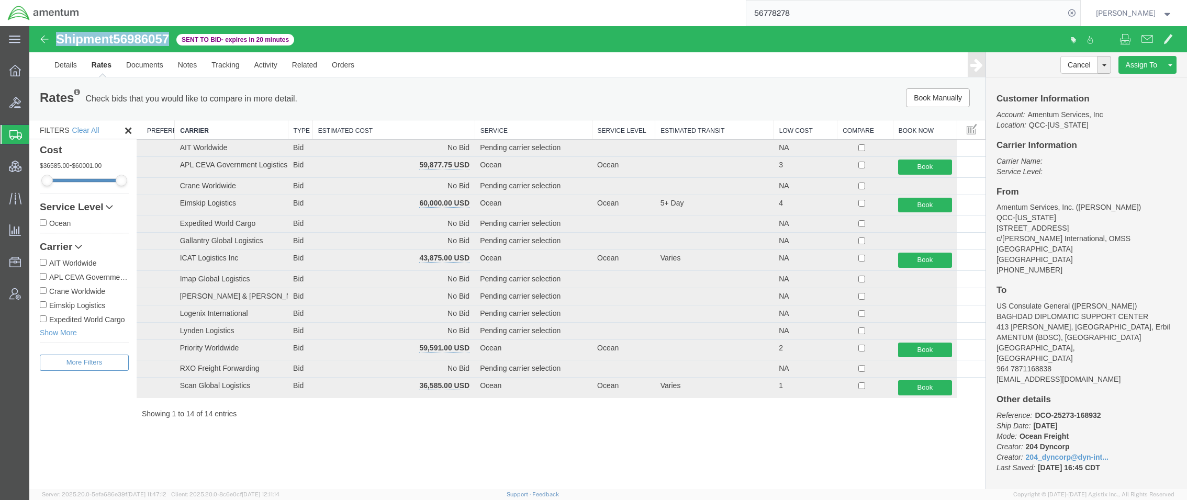
copy span "- expires in 20 minutes"
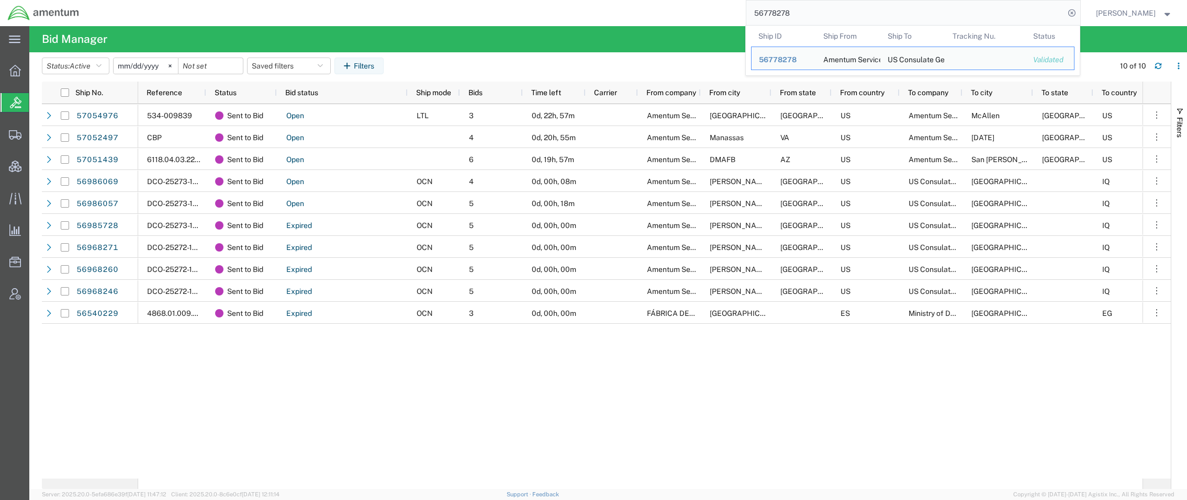
drag, startPoint x: 800, startPoint y: 9, endPoint x: 698, endPoint y: 8, distance: 102.0
click at [698, 8] on div "56778278 Ship ID Ship From Ship To Tracking Nu. Status Ship ID 56778278 Ship Fr…" at bounding box center [583, 13] width 993 height 26
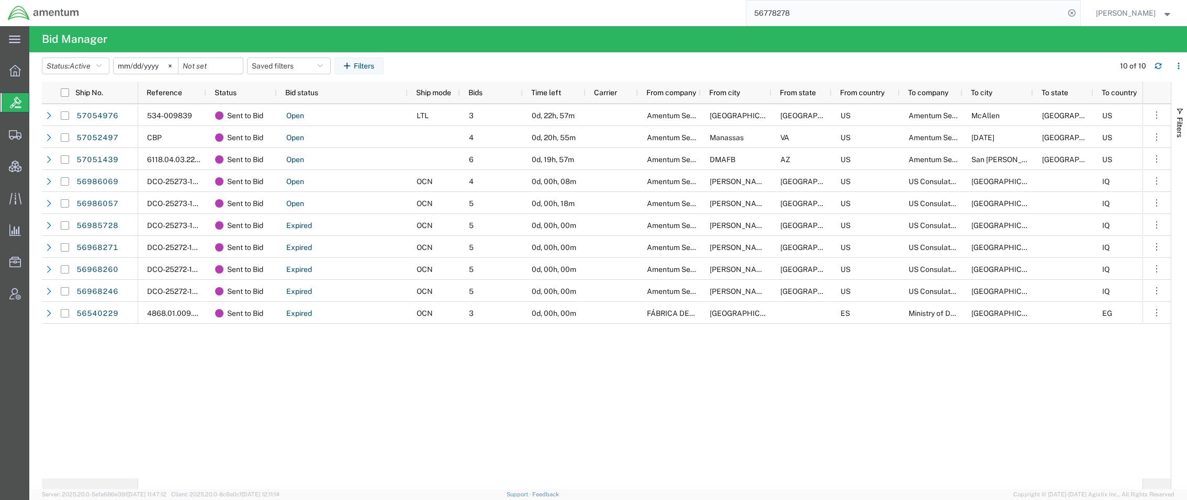
paste input "9034"
type input "56779034"
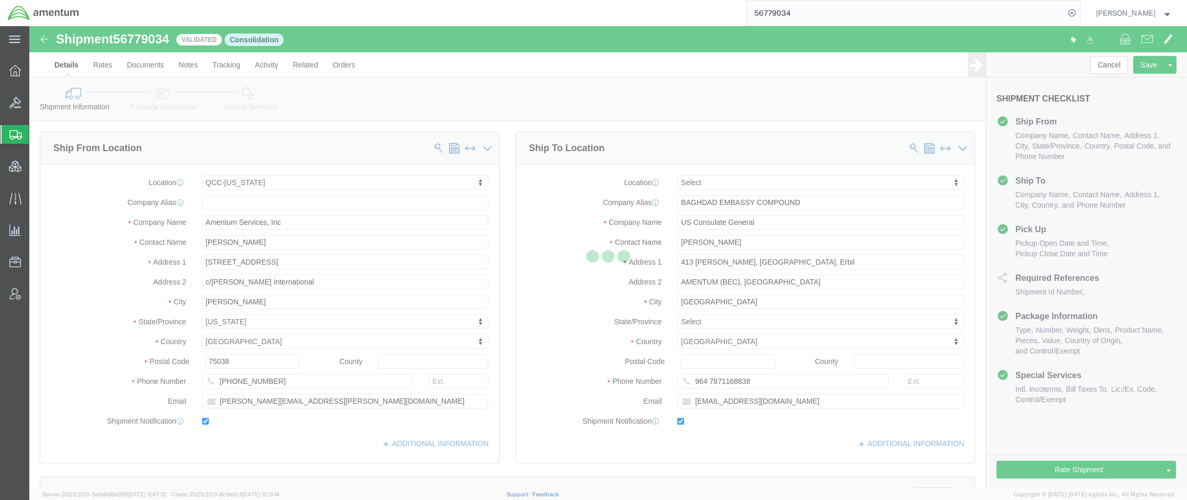
select select "42668"
select select
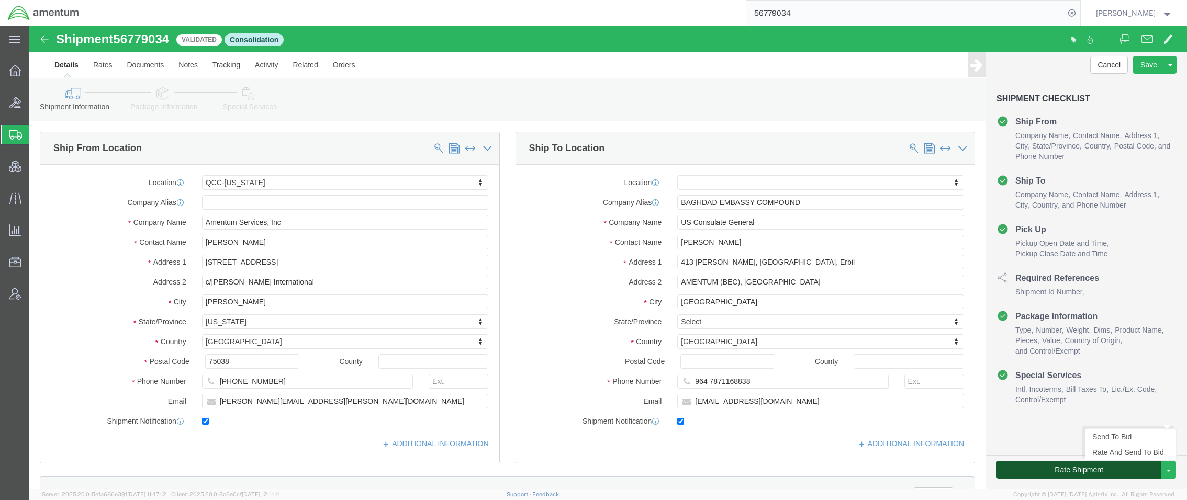
click button "Rate Shipment"
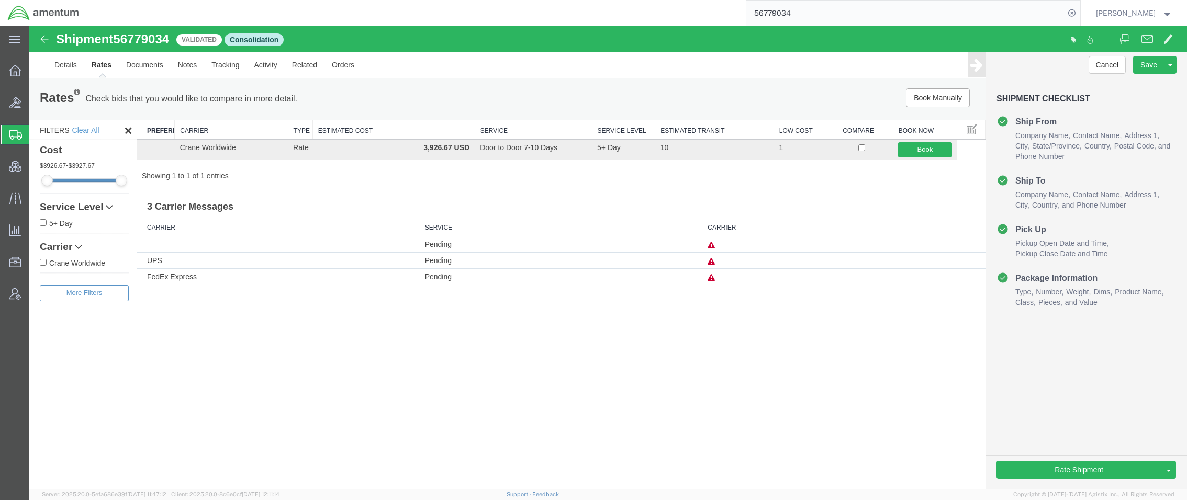
click at [36, 99] on span "Bids" at bounding box center [32, 102] width 7 height 21
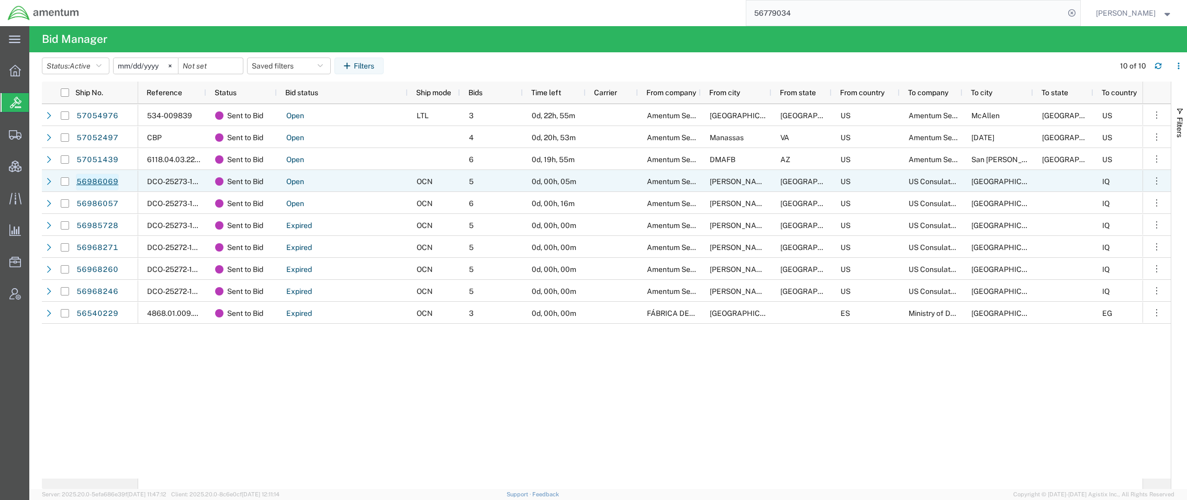
click at [102, 179] on link "56986069" at bounding box center [97, 182] width 43 height 17
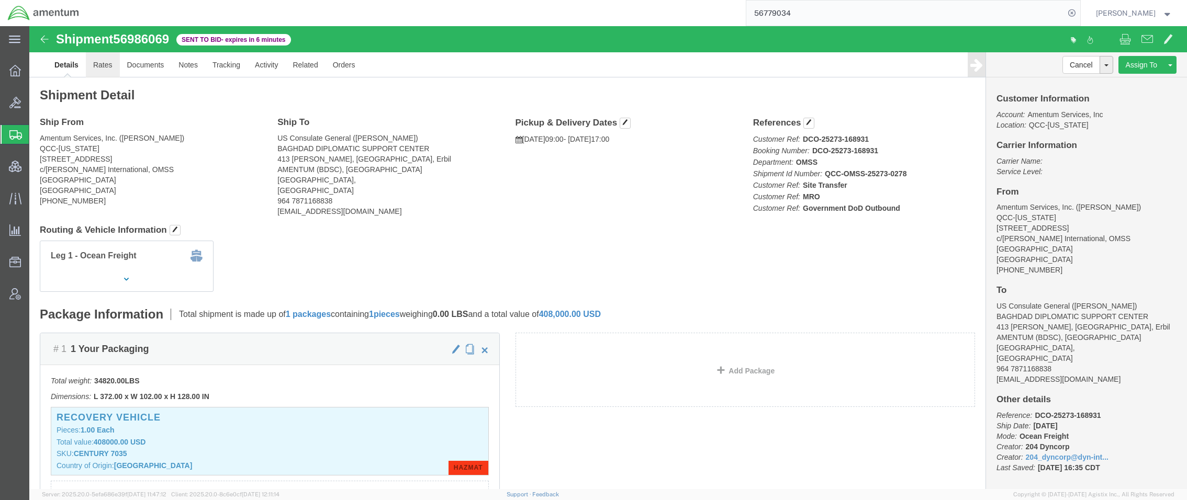
click link "Rates"
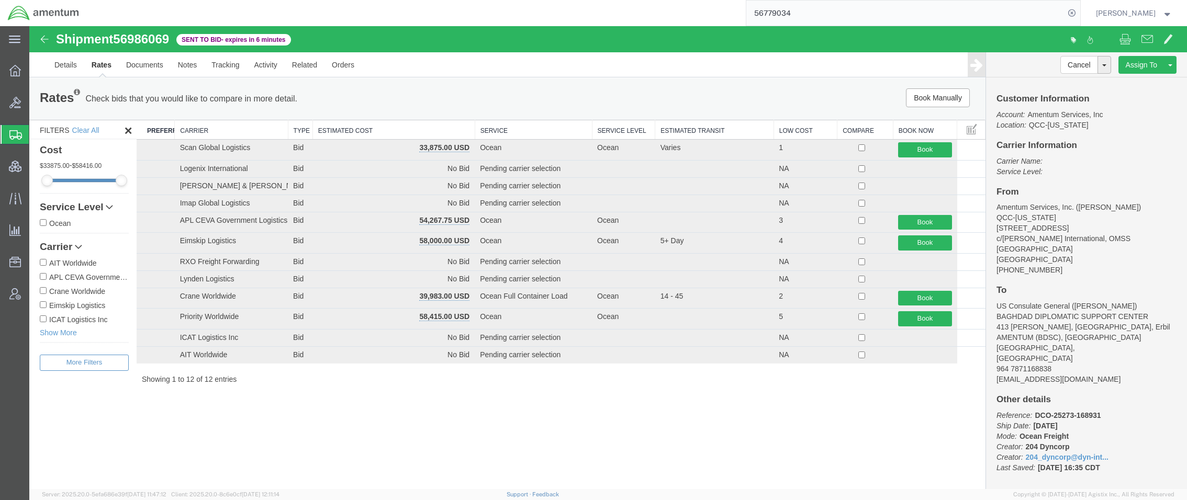
click at [410, 130] on th "Estimated Cost" at bounding box center [393, 129] width 162 height 19
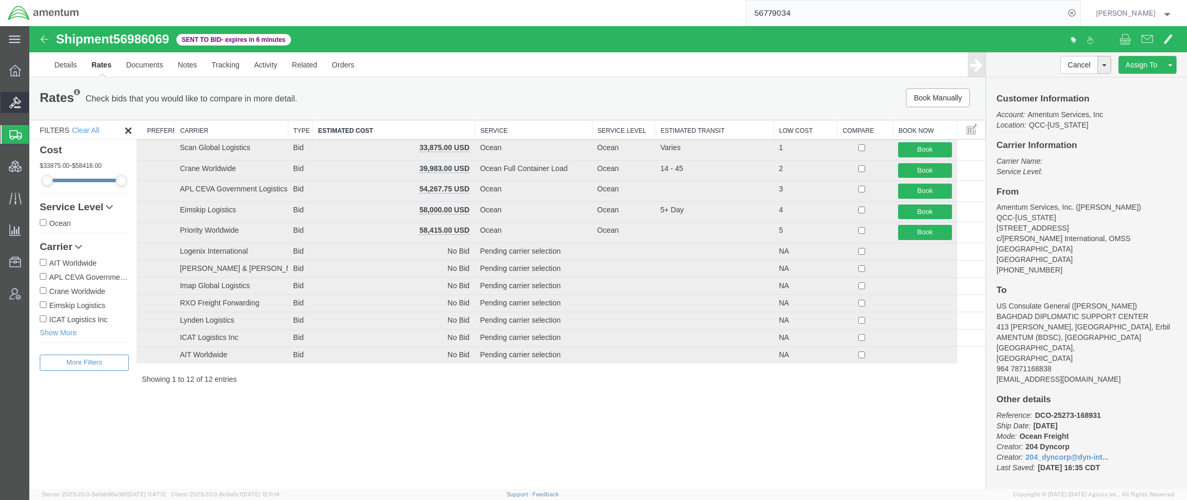
click at [36, 105] on span "Bids" at bounding box center [32, 102] width 7 height 21
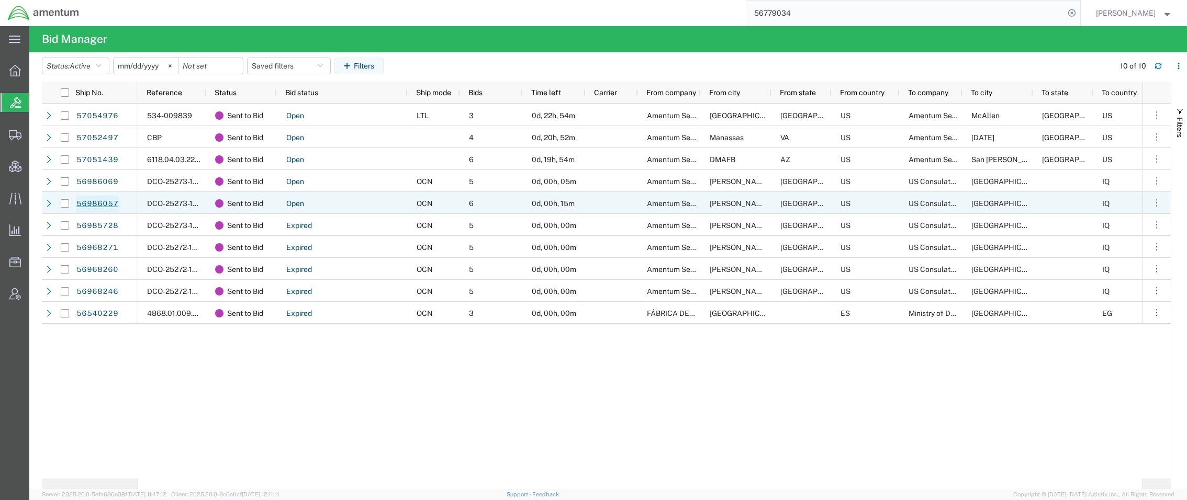
click at [111, 204] on link "56986057" at bounding box center [97, 204] width 43 height 17
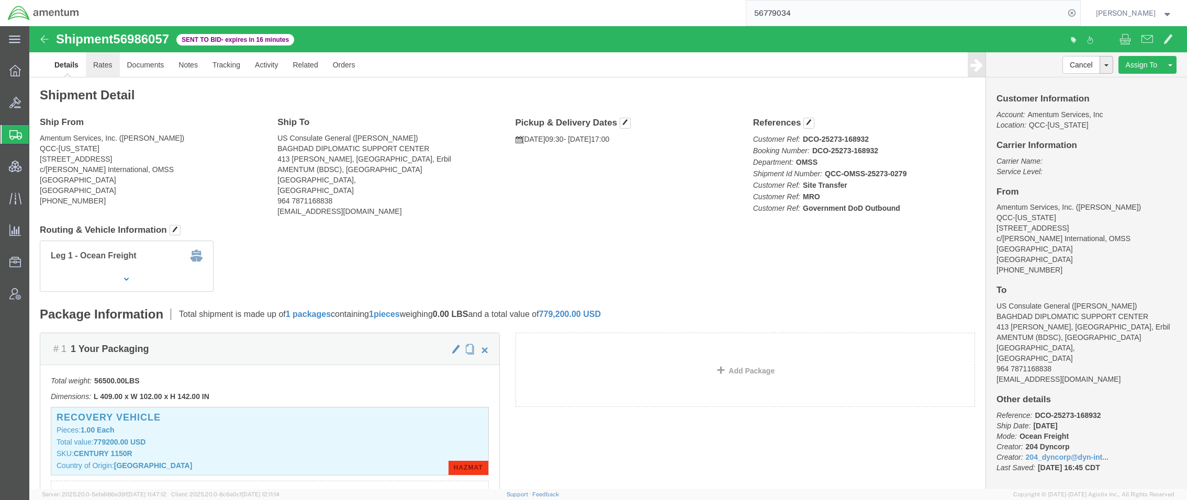
click link "Rates"
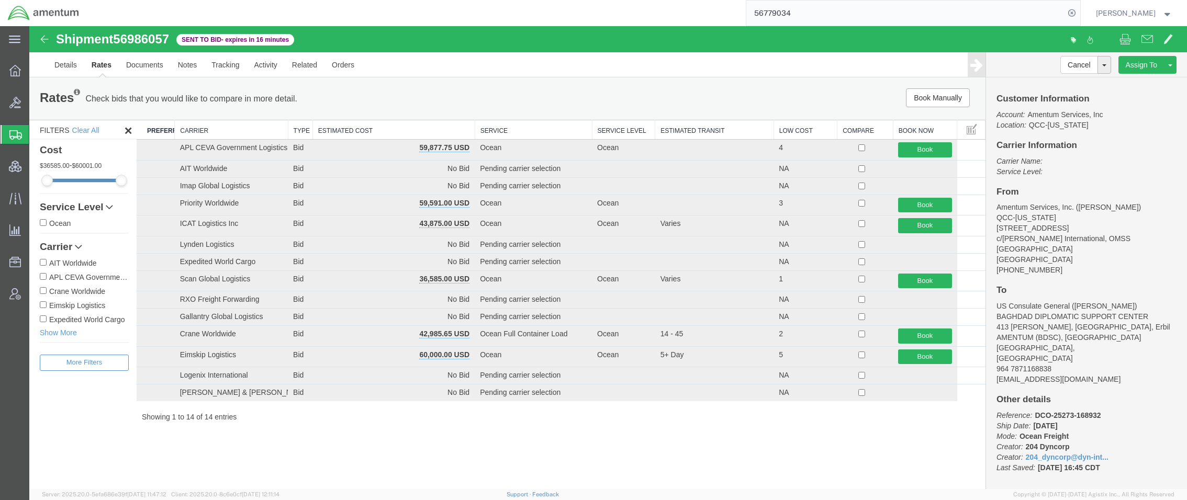
click at [323, 124] on th "Estimated Cost" at bounding box center [393, 129] width 162 height 19
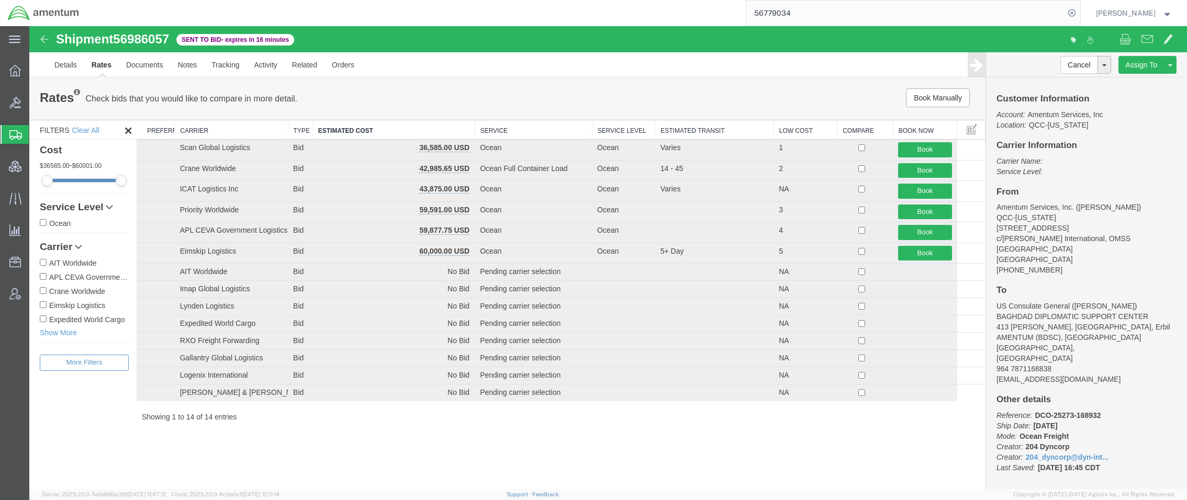
click at [37, 135] on span "Shipments" at bounding box center [33, 134] width 8 height 21
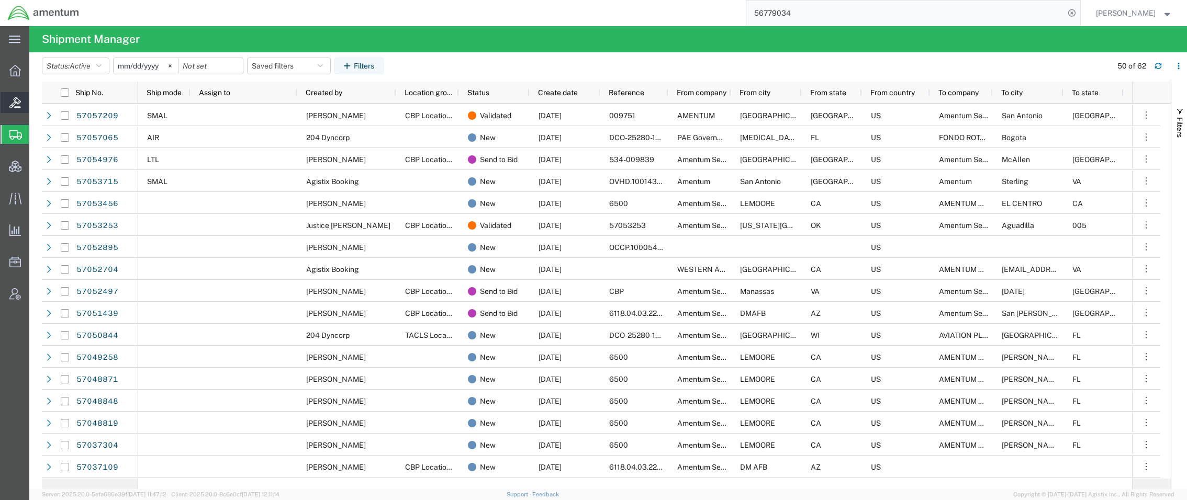
click at [36, 105] on span "Bids" at bounding box center [32, 102] width 7 height 21
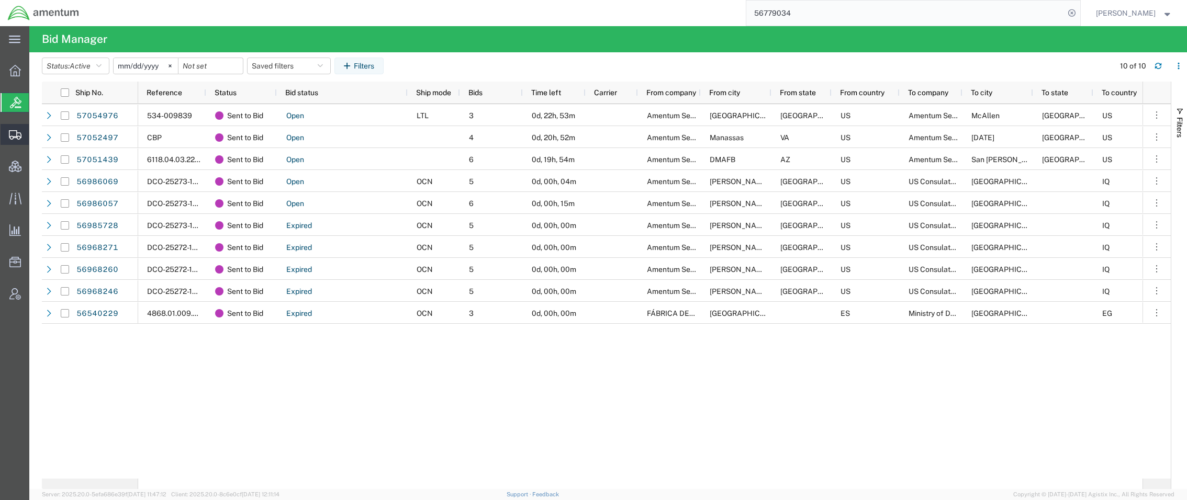
click at [36, 135] on span "Shipments" at bounding box center [32, 134] width 7 height 21
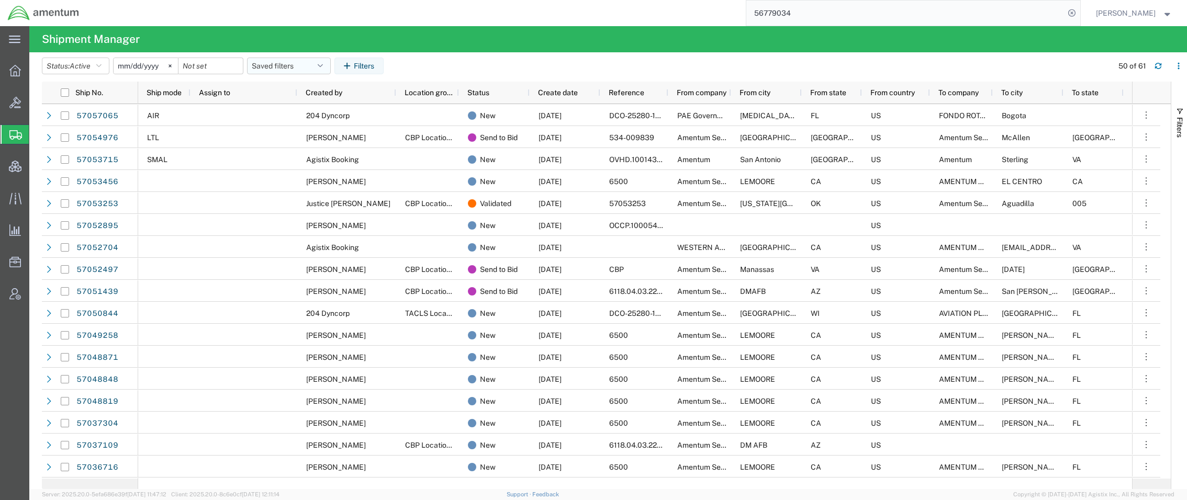
click at [273, 60] on button "Saved filters" at bounding box center [289, 66] width 84 height 17
click at [298, 134] on span "Active DCI shipments" at bounding box center [317, 130] width 137 height 19
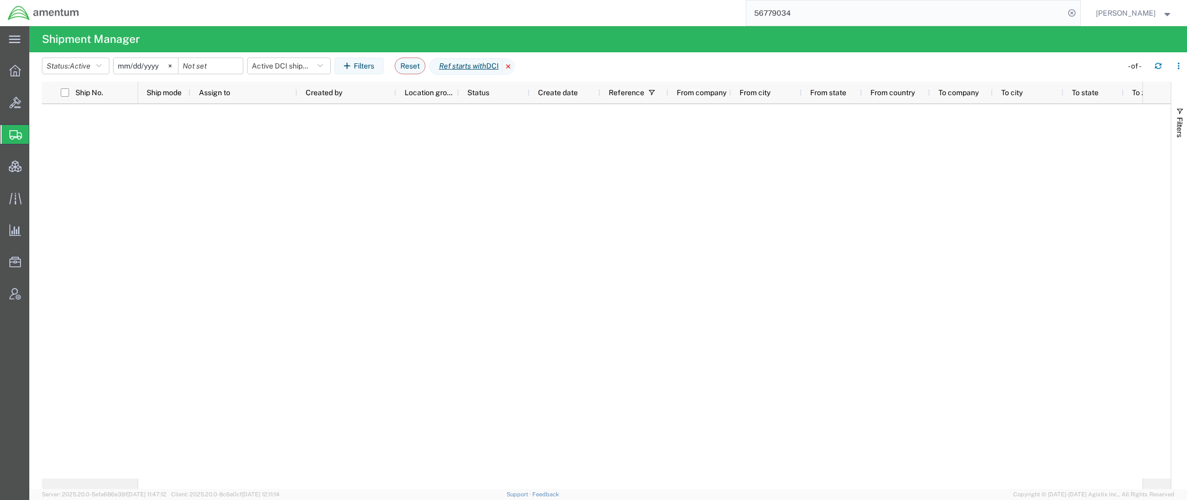
click at [515, 65] on icon at bounding box center [508, 66] width 13 height 17
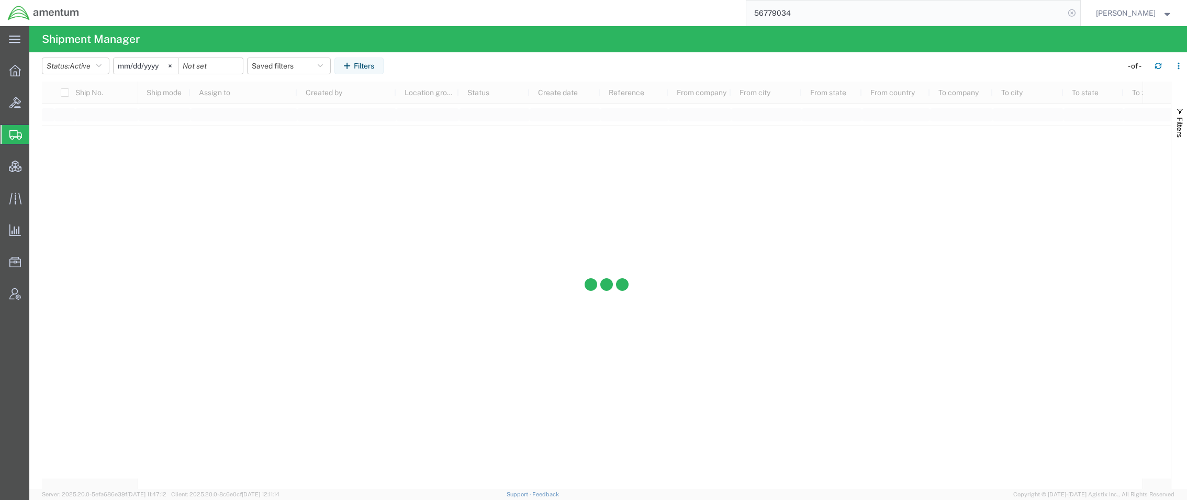
click at [1066, 11] on icon at bounding box center [1071, 13] width 15 height 15
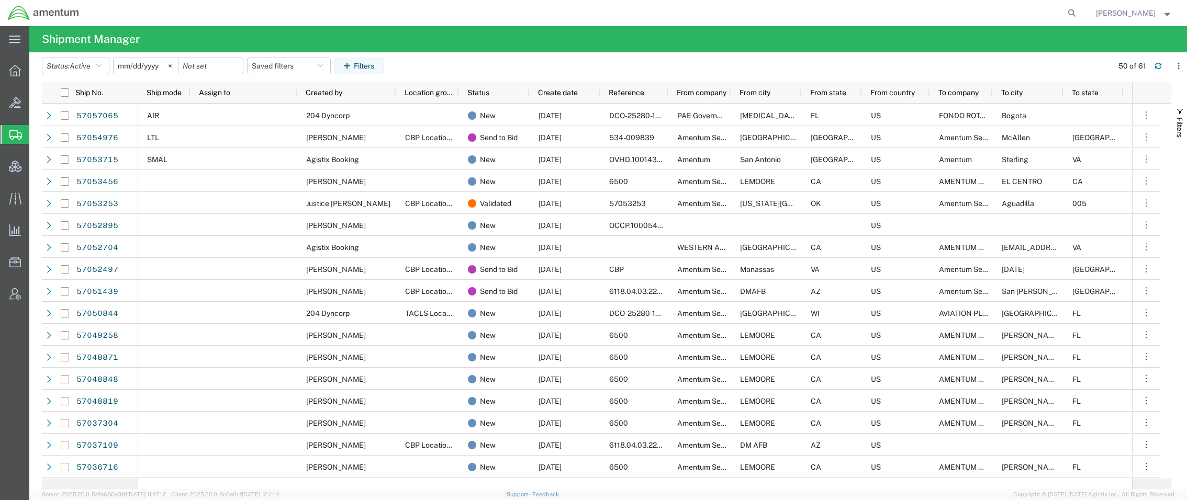
drag, startPoint x: 85, startPoint y: 105, endPoint x: 306, endPoint y: 3, distance: 243.0
click at [36, 105] on span "Bids" at bounding box center [32, 102] width 7 height 21
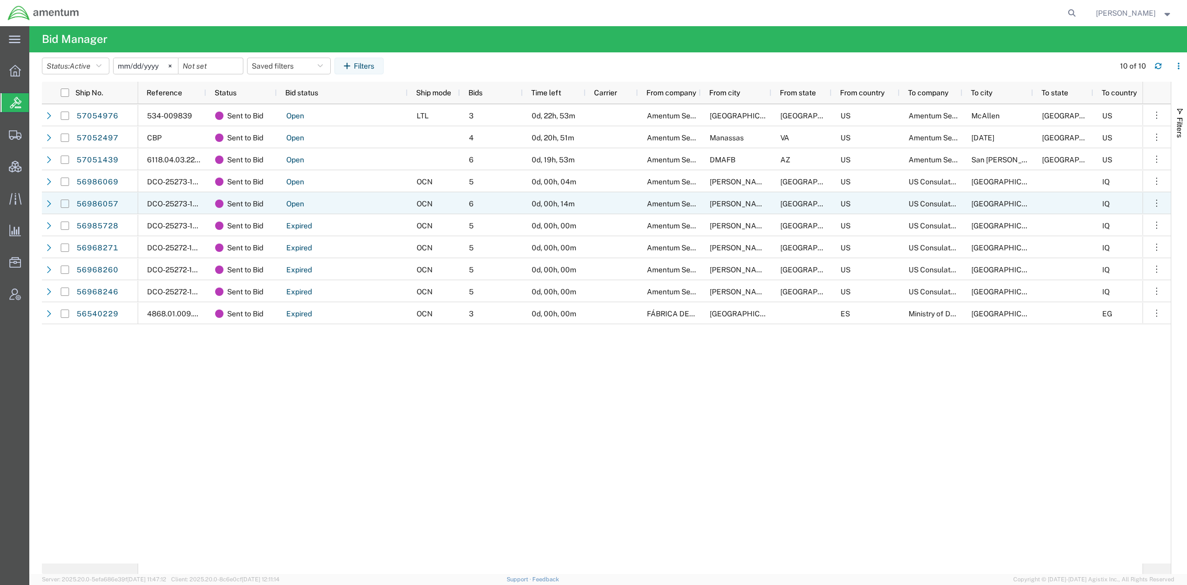
click at [64, 205] on input "Press Space to toggle row selection (unchecked)" at bounding box center [65, 203] width 8 height 8
checkbox input "true"
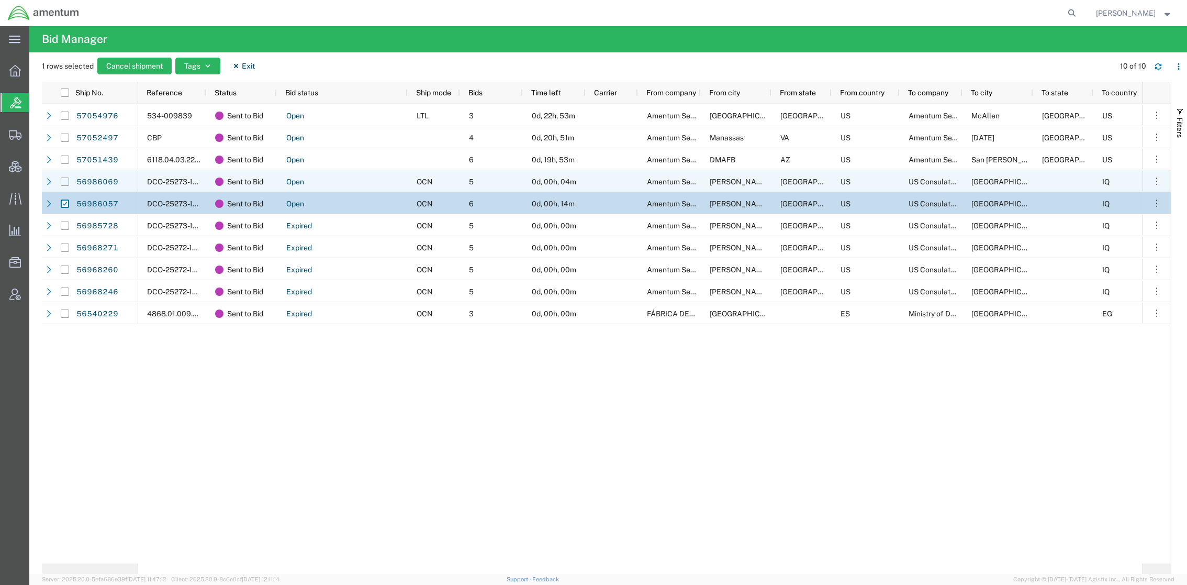
click at [64, 181] on input "Press Space to toggle row selection (unchecked)" at bounding box center [65, 181] width 8 height 8
checkbox input "true"
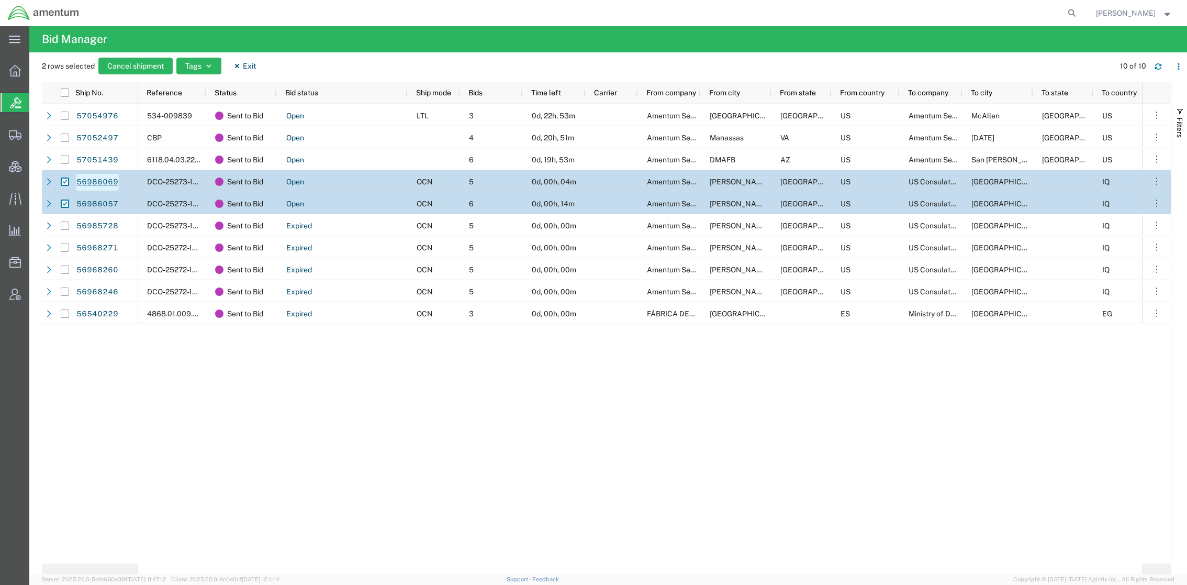
click at [110, 187] on link "56986069" at bounding box center [97, 182] width 43 height 17
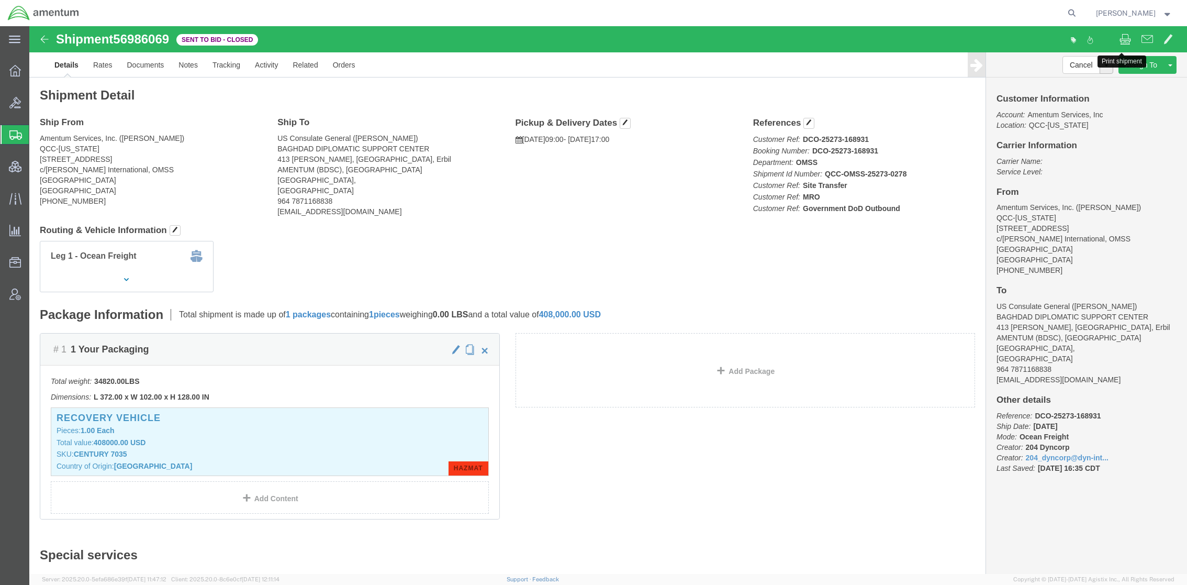
click button
click link "Rates"
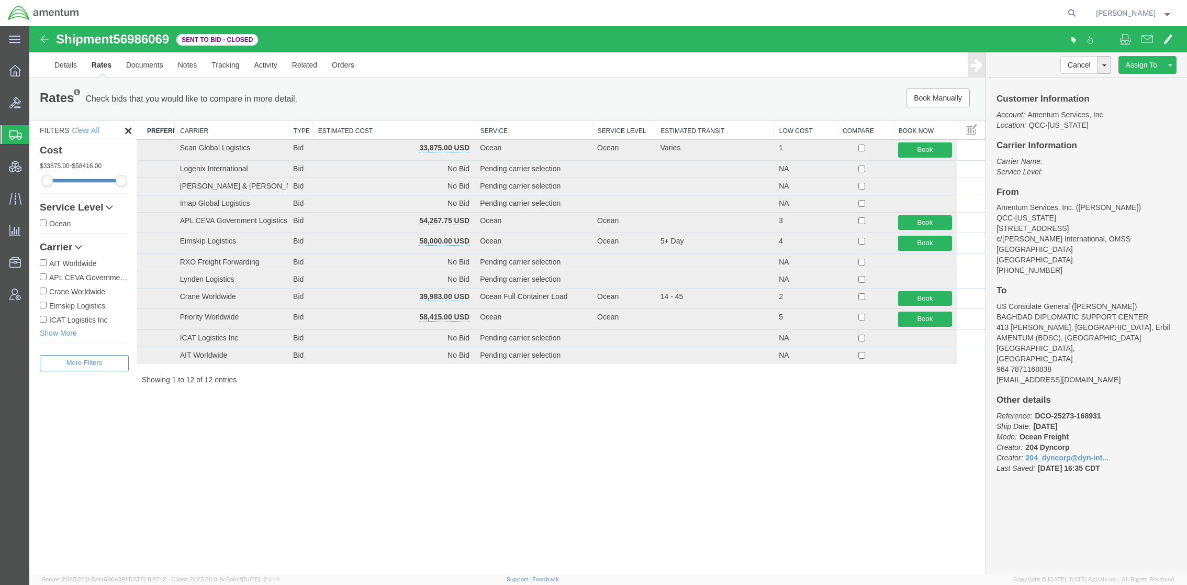
click at [345, 126] on th "Estimated Cost" at bounding box center [393, 129] width 162 height 19
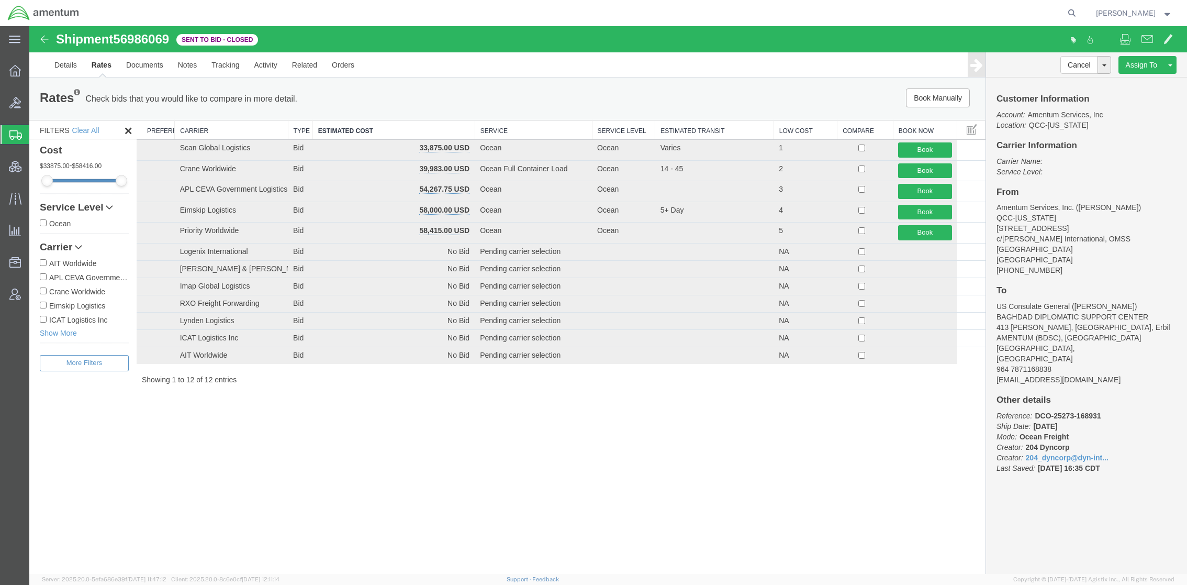
click at [413, 450] on div "Shipment 56986069 12 of 12 Sent to Bid - Closed Details Rates Documents Notes T…" at bounding box center [608, 299] width 1158 height 547
click at [36, 100] on span "Bids" at bounding box center [32, 102] width 7 height 21
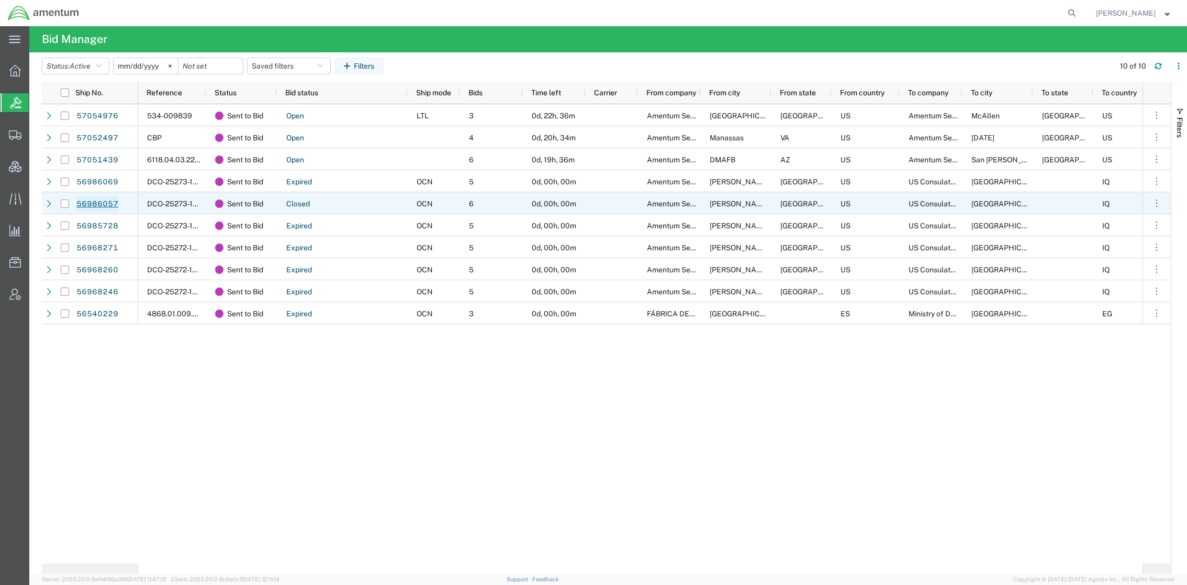
click at [112, 204] on link "56986057" at bounding box center [97, 204] width 43 height 17
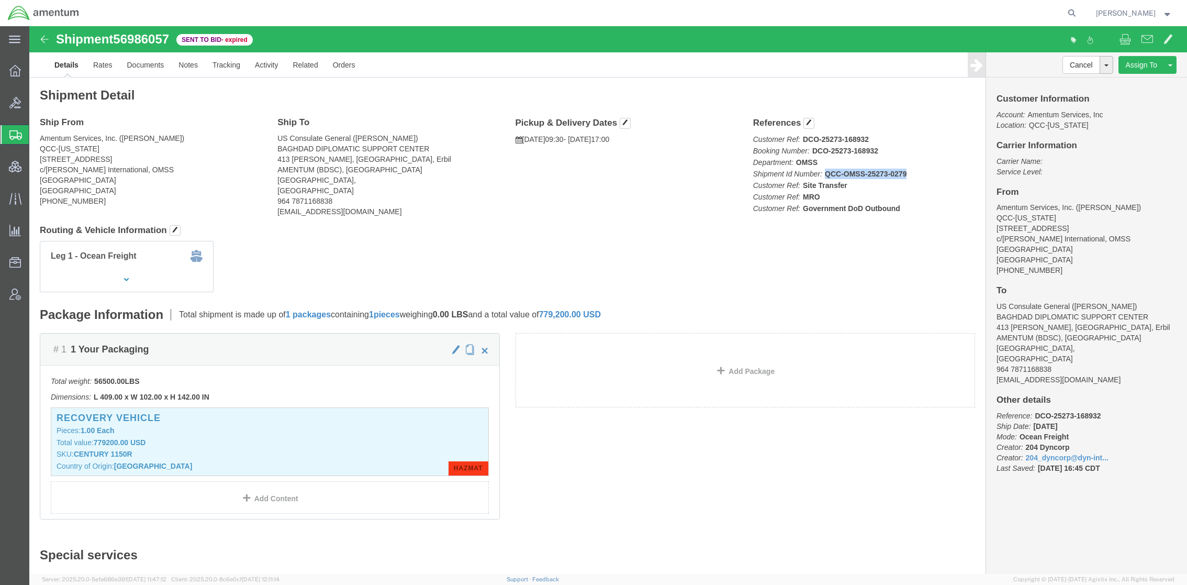
drag, startPoint x: 880, startPoint y: 148, endPoint x: 874, endPoint y: 150, distance: 6.0
click p "Customer Ref: DCO-25273-168932 Booking Number: DCO-25273-168932 Department: OMS…"
click span
click link "Rates"
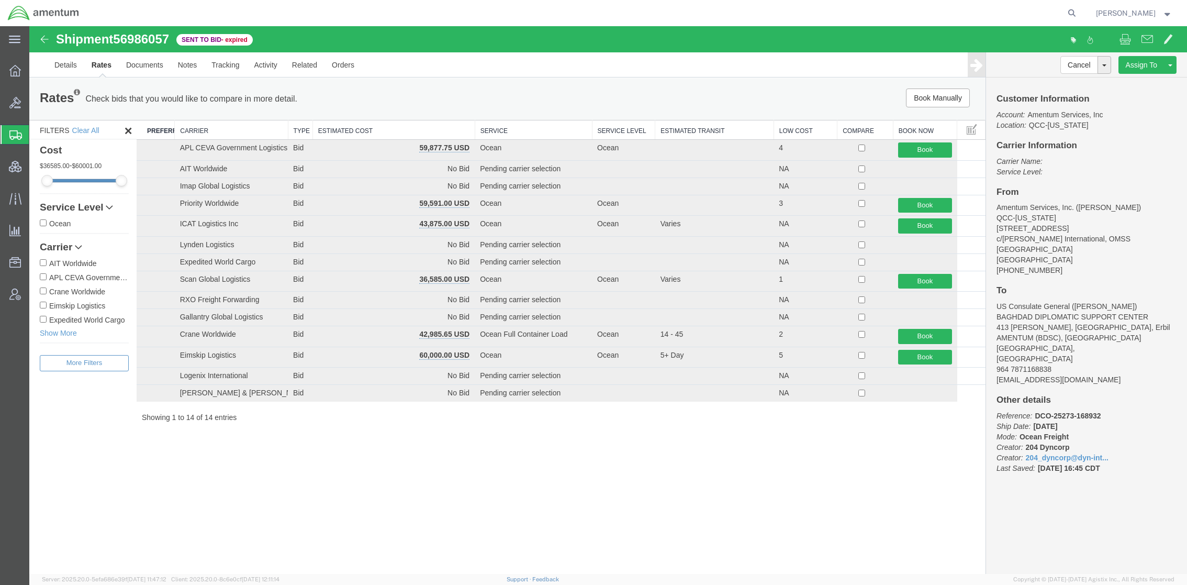
click at [360, 129] on th "Estimated Cost" at bounding box center [393, 129] width 162 height 19
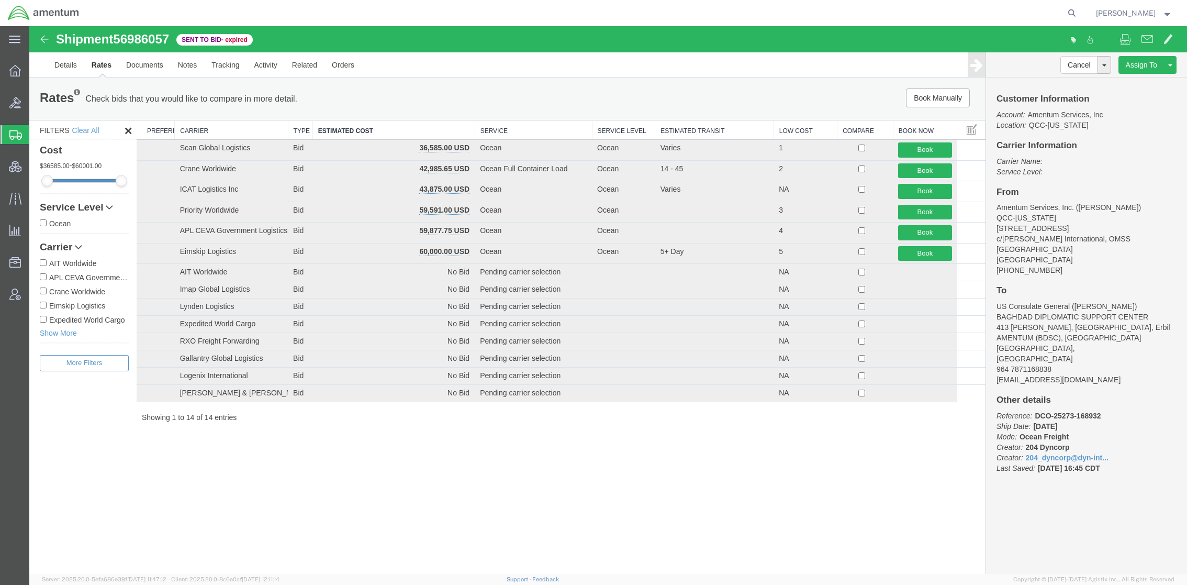
click at [346, 496] on div "Shipment 56986057 14 of 14 Sent to Bid - expired Details Rates Documents Notes …" at bounding box center [608, 299] width 1158 height 547
drag, startPoint x: 58, startPoint y: 135, endPoint x: 13, endPoint y: 148, distance: 46.7
click at [37, 135] on span "Shipments" at bounding box center [33, 134] width 8 height 21
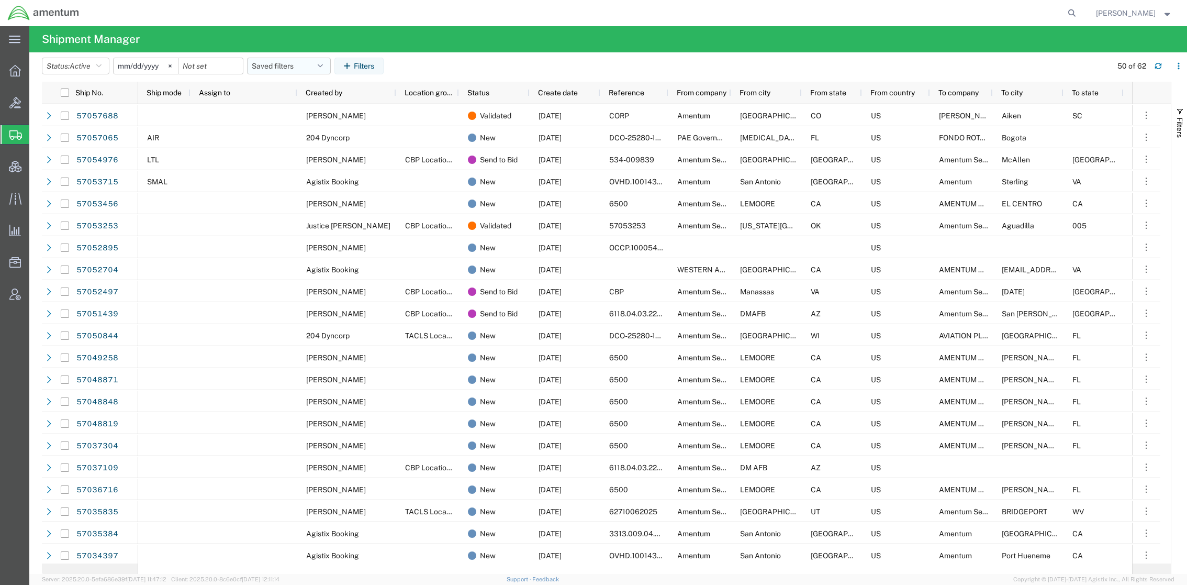
drag, startPoint x: 309, startPoint y: 63, endPoint x: 312, endPoint y: 68, distance: 5.7
click at [309, 63] on button "Saved filters" at bounding box center [289, 66] width 84 height 17
click at [312, 128] on span "Active DCI shipments" at bounding box center [317, 130] width 137 height 19
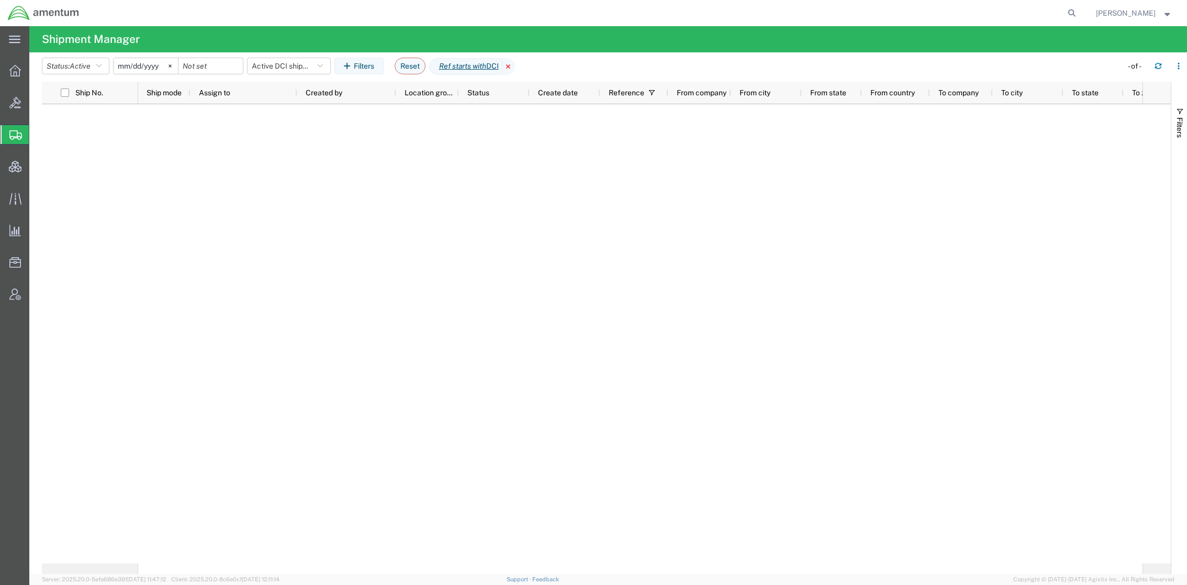
click at [515, 66] on icon at bounding box center [508, 66] width 13 height 17
